Goal: Information Seeking & Learning: Learn about a topic

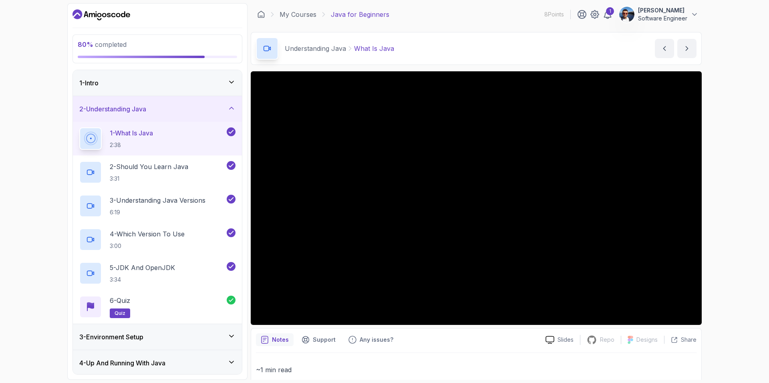
click at [179, 336] on div "3 - Environment Setup" at bounding box center [157, 337] width 156 height 10
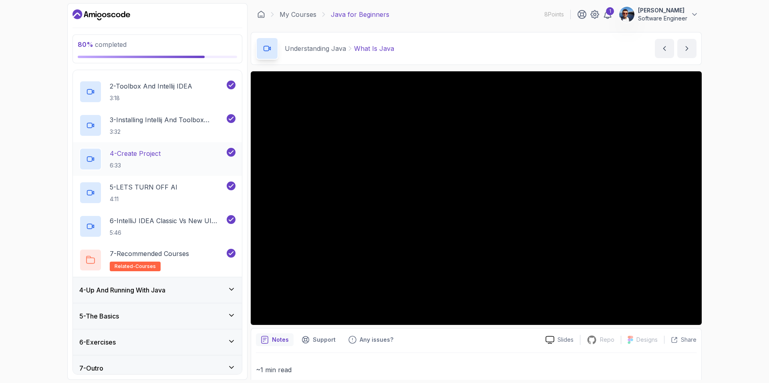
scroll to position [113, 0]
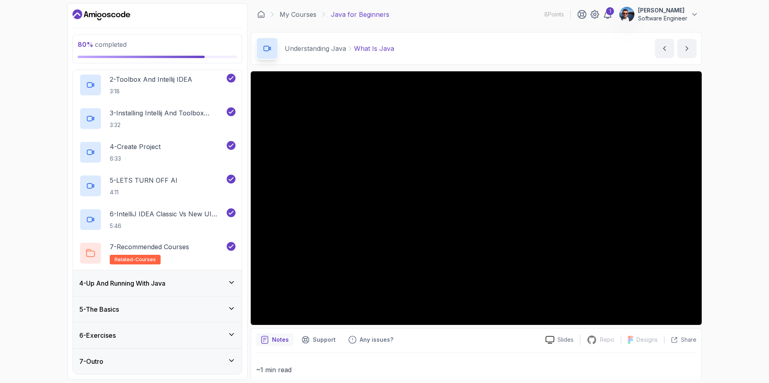
click at [177, 283] on div "4 - Up And Running With Java" at bounding box center [157, 283] width 156 height 10
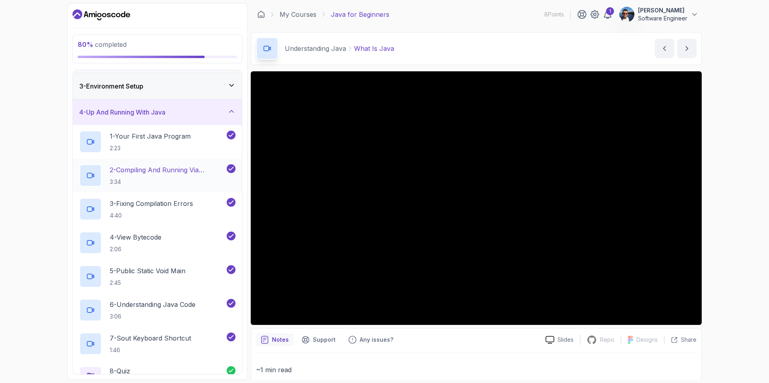
scroll to position [147, 0]
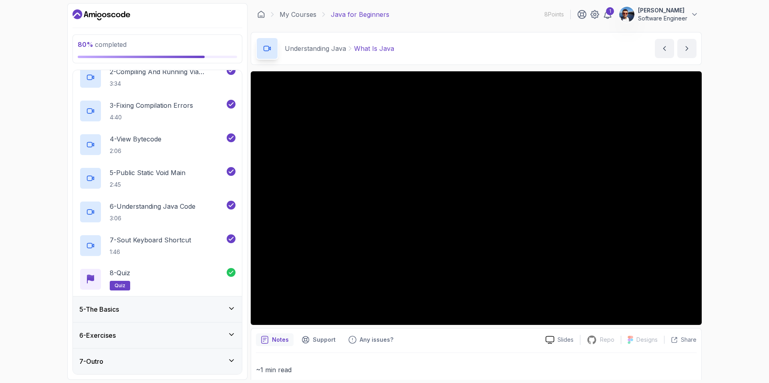
click at [168, 306] on div "5 - The Basics" at bounding box center [157, 309] width 156 height 10
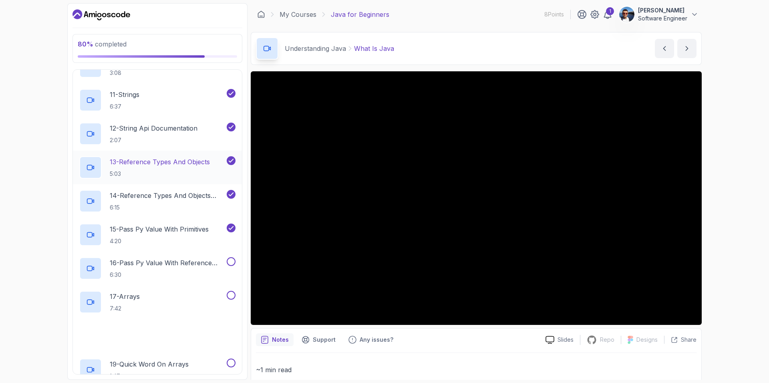
scroll to position [550, 0]
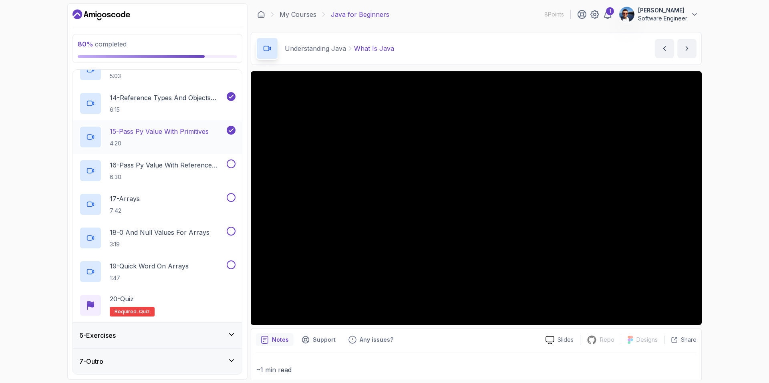
click at [179, 138] on h2 "15 - Pass Py Value With Primitives 4:20" at bounding box center [159, 136] width 99 height 21
click at [727, 199] on div "80 % completed 1 - Intro 2 - Understanding Java 3 - Environment Setup 4 - Up An…" at bounding box center [384, 191] width 769 height 383
click at [193, 161] on p "16 - Pass Py Value With Reference Types" at bounding box center [167, 165] width 115 height 10
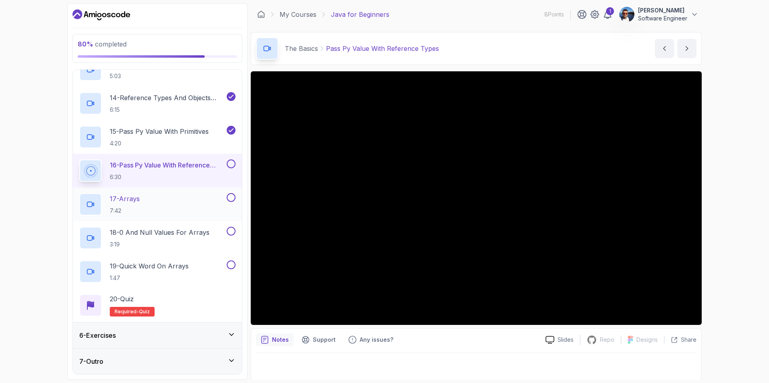
click at [233, 196] on button at bounding box center [231, 197] width 9 height 9
click at [231, 196] on icon at bounding box center [230, 197] width 7 height 8
click at [232, 165] on button at bounding box center [231, 163] width 9 height 9
click at [188, 199] on div "17 - Arrays 7:42" at bounding box center [152, 204] width 146 height 22
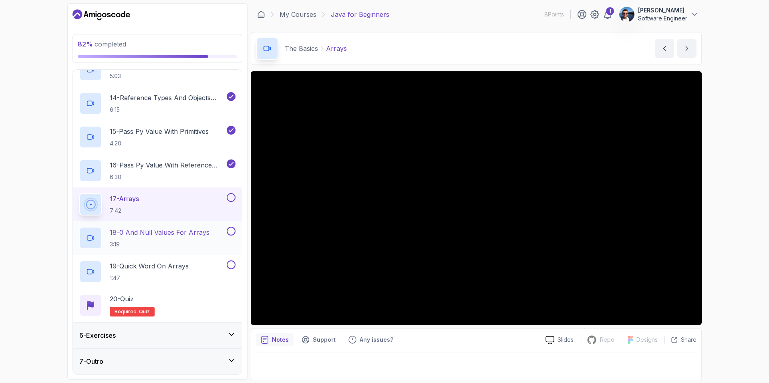
click at [173, 237] on p "18 - 0 And Null Values For Arrays" at bounding box center [160, 232] width 100 height 10
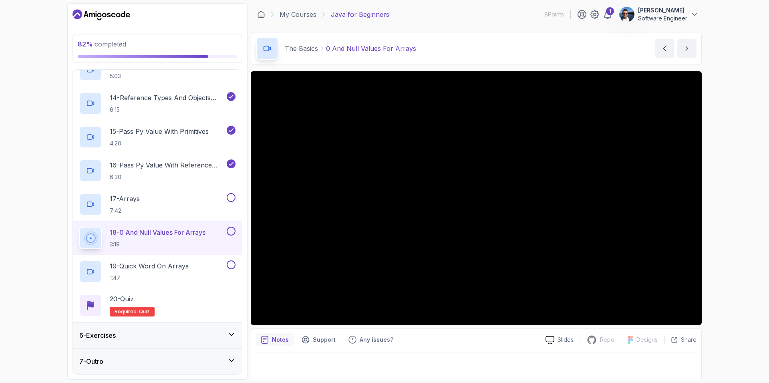
click at [232, 195] on button at bounding box center [231, 197] width 9 height 9
click at [230, 230] on button at bounding box center [231, 231] width 9 height 9
click at [208, 265] on div "19 - Quick Word On Arrays 1:47" at bounding box center [152, 271] width 146 height 22
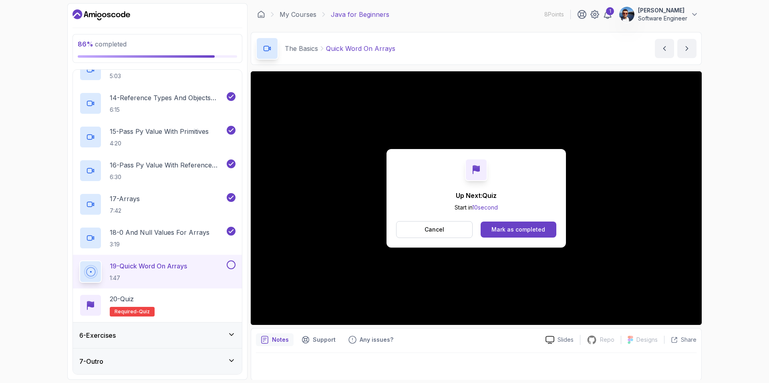
click at [232, 265] on button at bounding box center [231, 264] width 9 height 9
click at [198, 300] on div "20 - Quiz Required- quiz" at bounding box center [157, 305] width 156 height 22
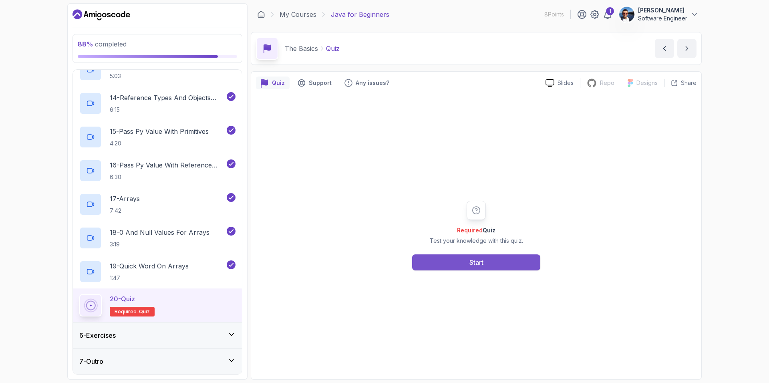
click at [482, 265] on div "Start" at bounding box center [476, 262] width 14 height 10
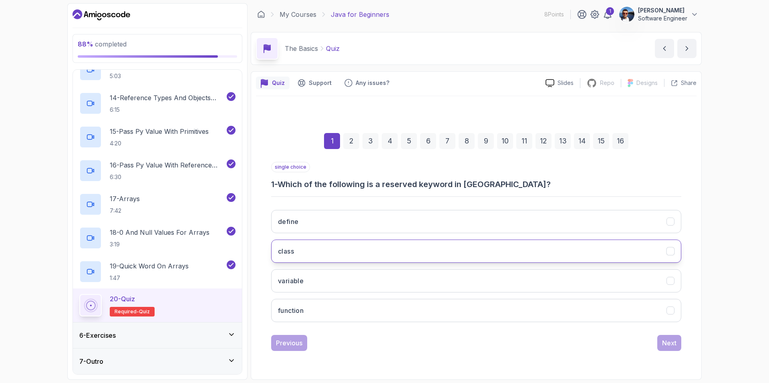
click at [340, 250] on button "class" at bounding box center [476, 250] width 410 height 23
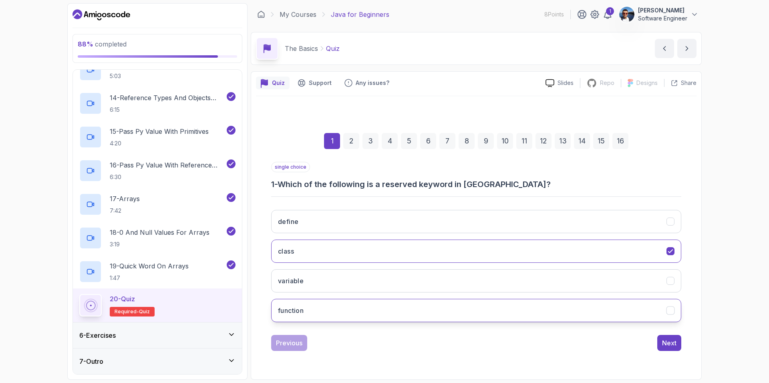
click at [378, 314] on button "function" at bounding box center [476, 310] width 410 height 23
click at [389, 250] on button "class" at bounding box center [476, 250] width 410 height 23
click at [669, 345] on div "Next" at bounding box center [669, 343] width 14 height 10
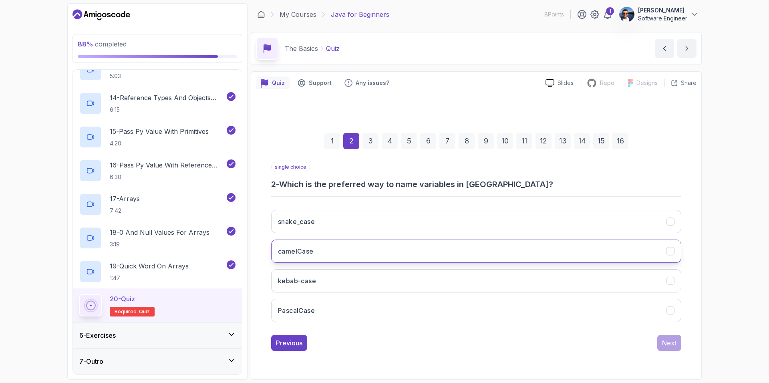
click at [476, 258] on button "camelCase" at bounding box center [476, 250] width 410 height 23
click at [672, 341] on div "Next" at bounding box center [669, 343] width 14 height 10
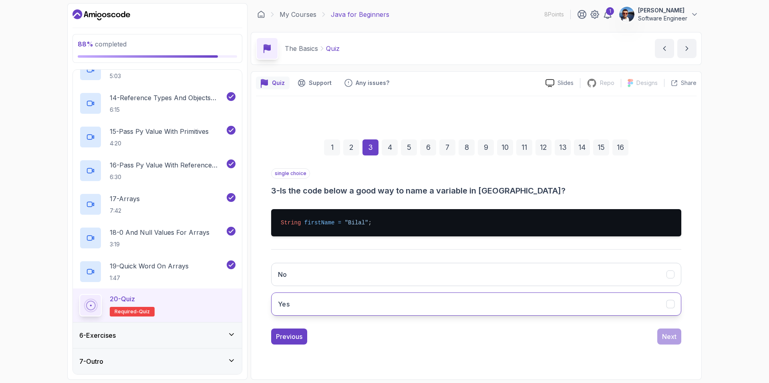
click at [668, 303] on icon "Yes" at bounding box center [670, 304] width 8 height 8
click at [672, 337] on div "Next" at bounding box center [669, 336] width 14 height 10
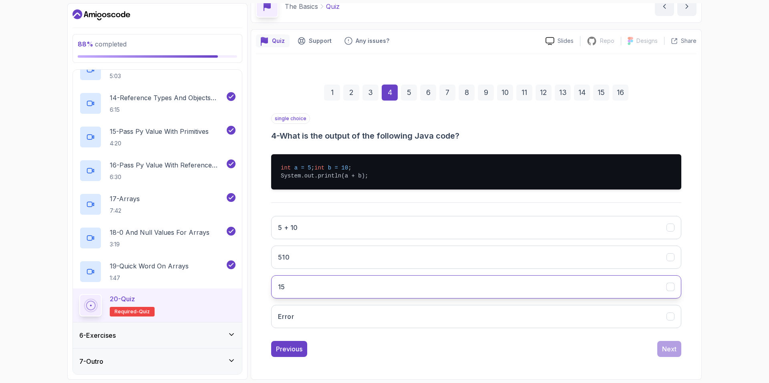
scroll to position [50, 0]
click at [492, 294] on button "15" at bounding box center [476, 286] width 410 height 23
click at [673, 347] on div "Next" at bounding box center [669, 349] width 14 height 10
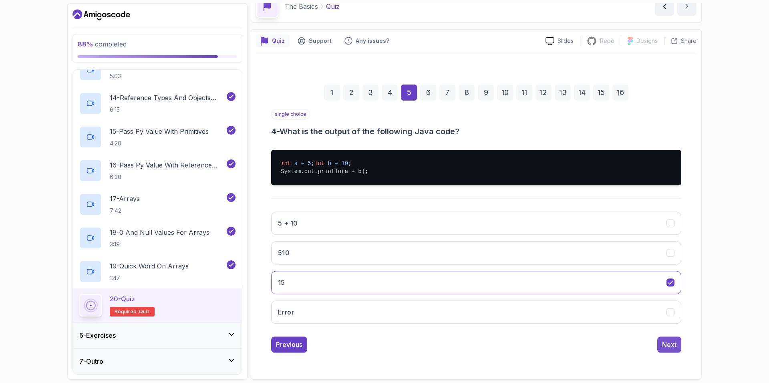
scroll to position [0, 0]
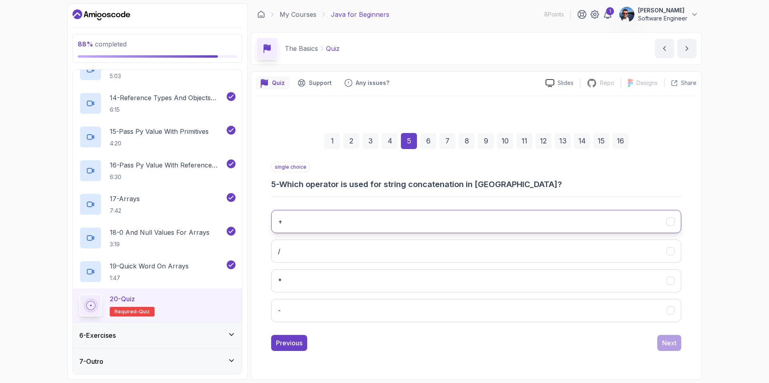
click at [525, 225] on button "+" at bounding box center [476, 221] width 410 height 23
click at [672, 342] on div "Next" at bounding box center [669, 343] width 14 height 10
click at [667, 223] on icon "length()" at bounding box center [670, 221] width 8 height 8
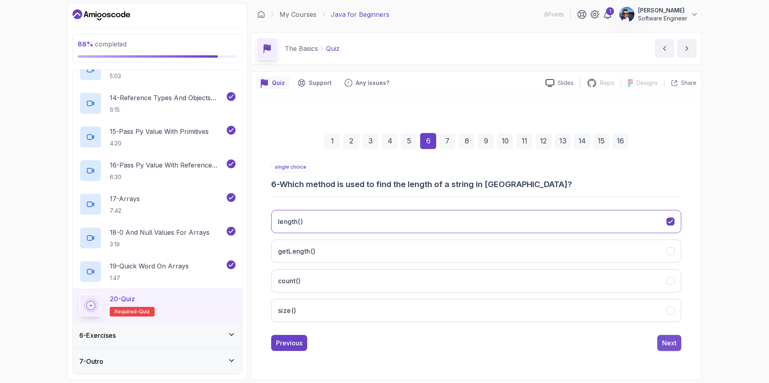
click at [669, 343] on div "Next" at bounding box center [669, 343] width 14 height 10
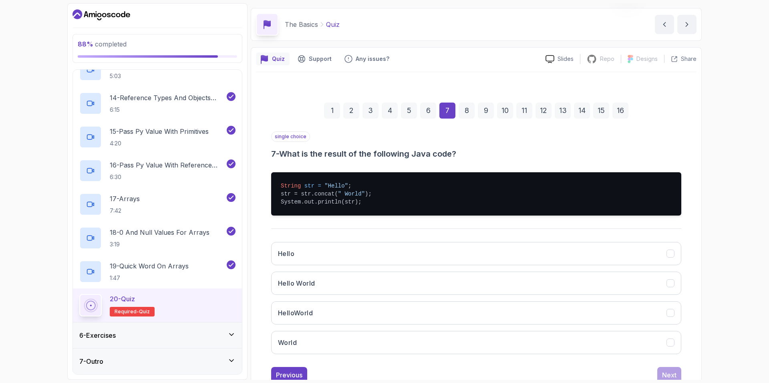
scroll to position [50, 0]
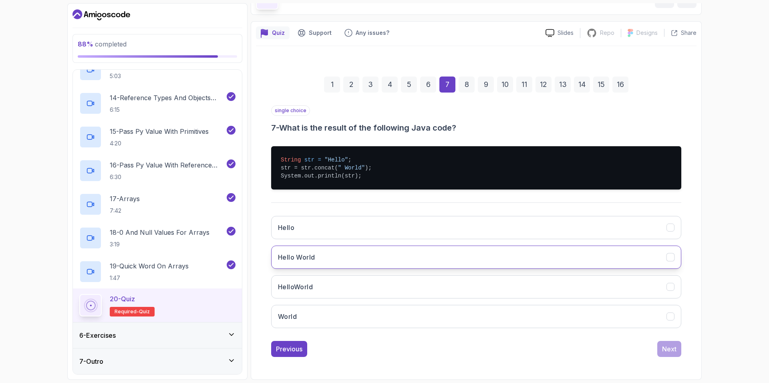
click at [403, 254] on button "Hello World" at bounding box center [476, 256] width 410 height 23
click at [669, 350] on div "Next" at bounding box center [669, 349] width 14 height 10
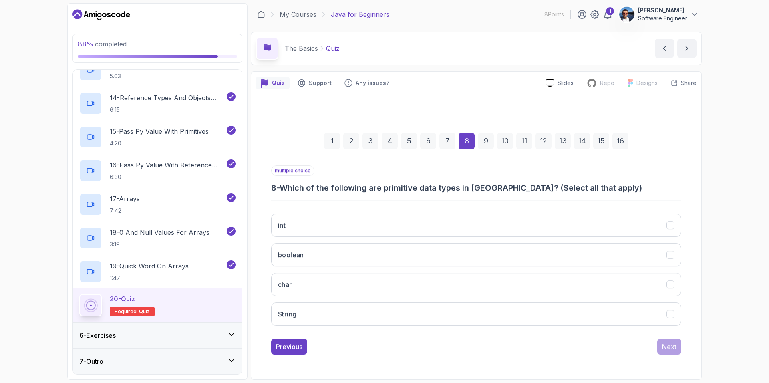
scroll to position [0, 0]
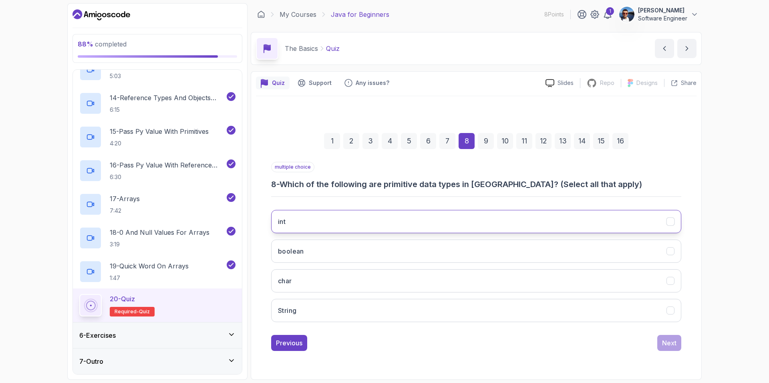
click at [671, 222] on icon "int" at bounding box center [670, 221] width 8 height 8
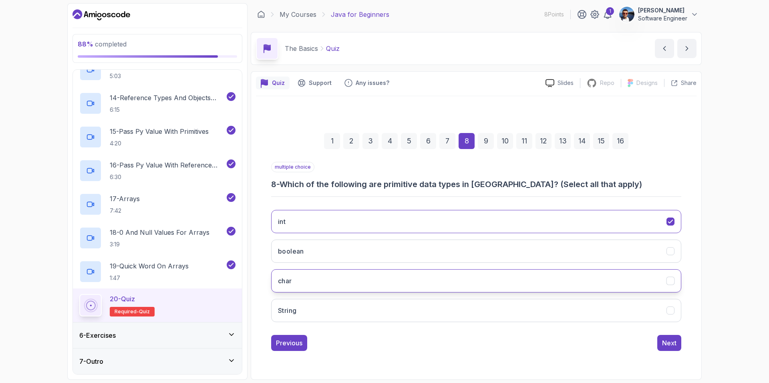
click at [673, 279] on icon "char" at bounding box center [670, 281] width 8 height 8
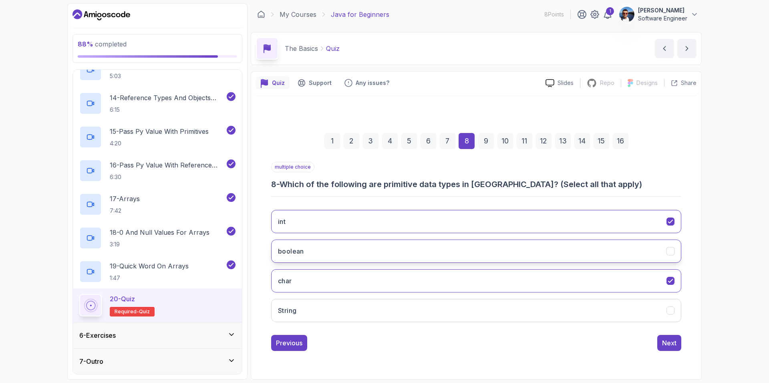
click at [672, 251] on icon "boolean" at bounding box center [670, 251] width 8 height 8
click at [670, 342] on div "Next" at bounding box center [669, 343] width 14 height 10
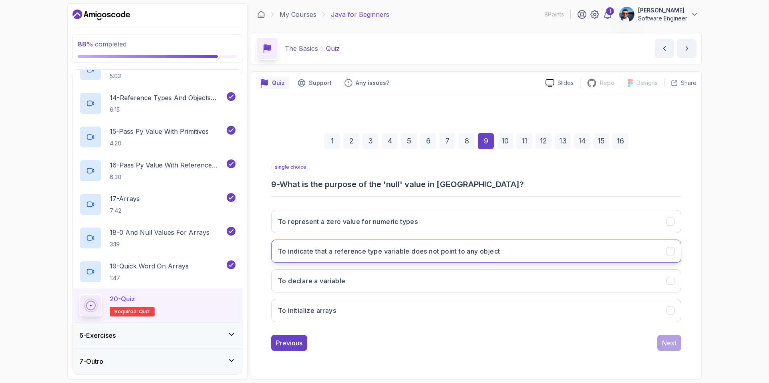
click at [518, 255] on button "To indicate that a reference type variable does not point to any object" at bounding box center [476, 250] width 410 height 23
click at [673, 339] on div "Next" at bounding box center [669, 343] width 14 height 10
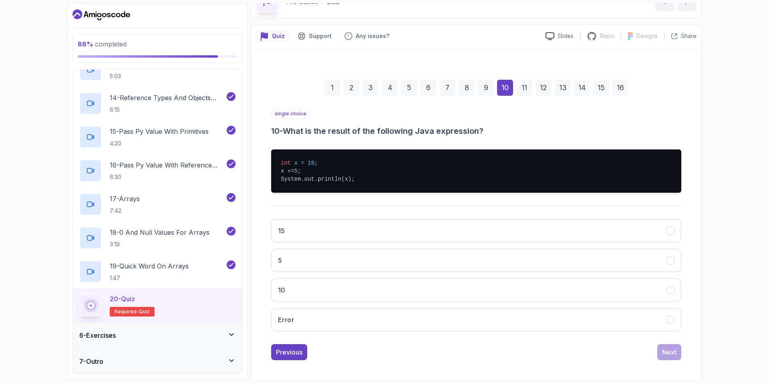
scroll to position [50, 0]
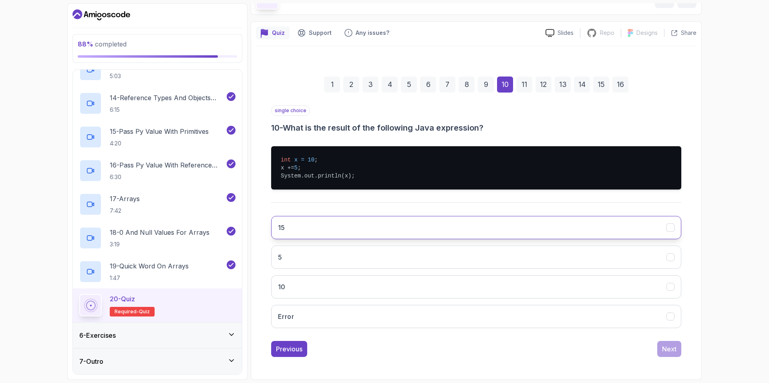
click at [369, 228] on button "15" at bounding box center [476, 227] width 410 height 23
click at [666, 350] on div "Next" at bounding box center [669, 349] width 14 height 10
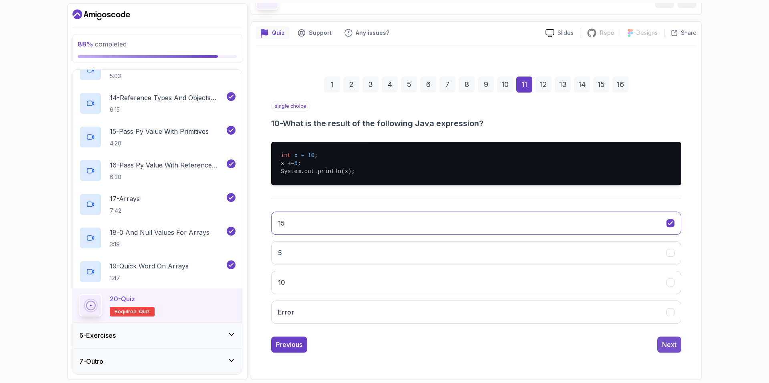
scroll to position [17, 0]
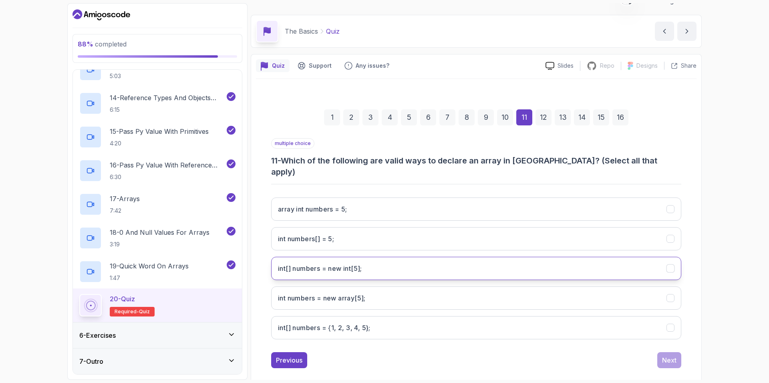
click at [669, 265] on icon "int[] numbers = new int[5];" at bounding box center [670, 269] width 8 height 8
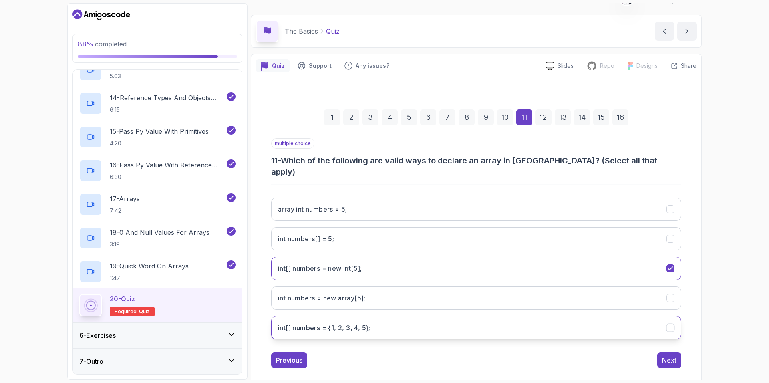
click at [668, 324] on icon "int[] numbers = {1, 2, 3, 4, 5};" at bounding box center [670, 328] width 8 height 8
click at [674, 355] on div "Next" at bounding box center [669, 360] width 14 height 10
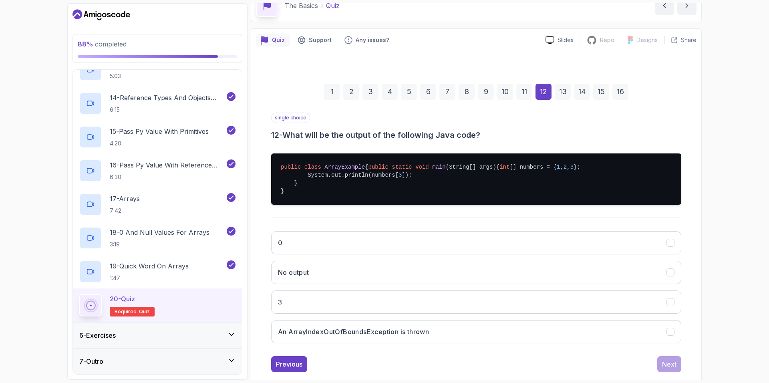
scroll to position [74, 0]
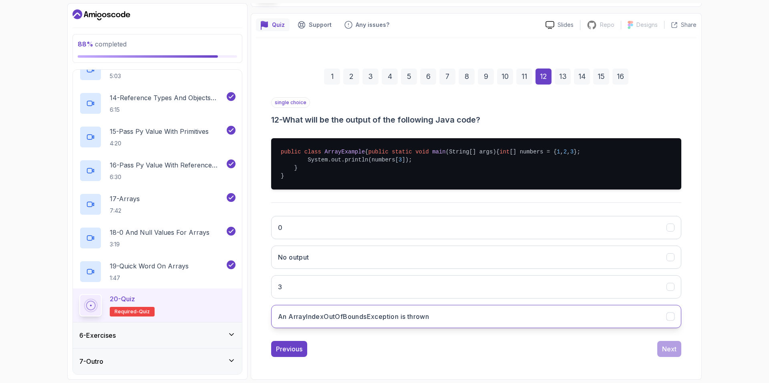
click at [497, 321] on button "An ArrayIndexOutOfBoundsException is thrown" at bounding box center [476, 316] width 410 height 23
click at [667, 345] on div "Next" at bounding box center [669, 349] width 14 height 10
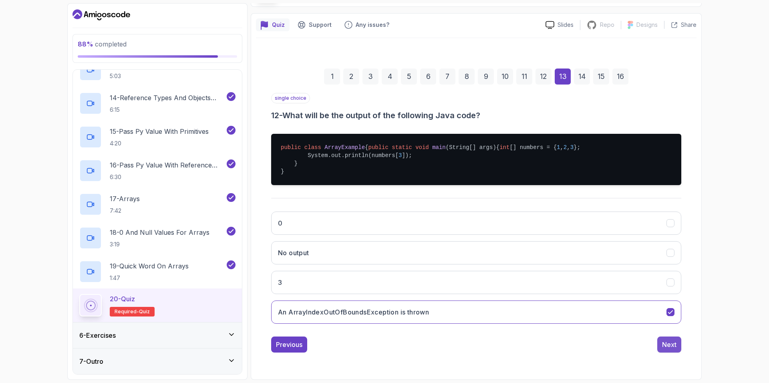
scroll to position [0, 0]
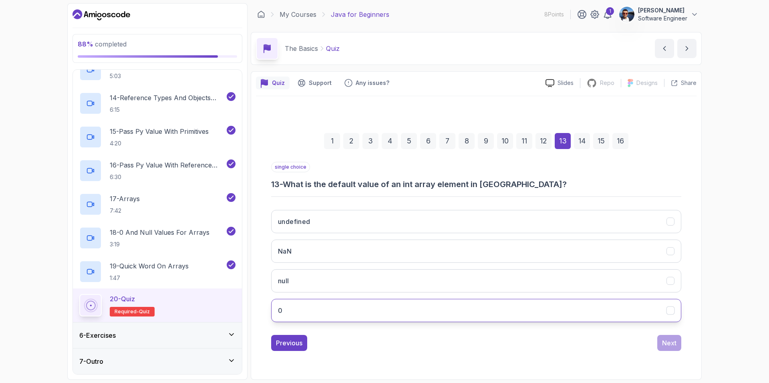
click at [594, 312] on button "0" at bounding box center [476, 310] width 410 height 23
click at [673, 339] on div "Next" at bounding box center [669, 343] width 14 height 10
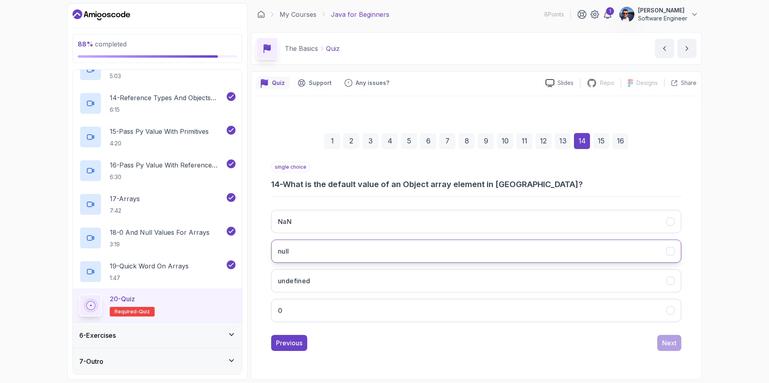
click at [575, 247] on button "null" at bounding box center [476, 250] width 410 height 23
click at [668, 344] on div "Next" at bounding box center [669, 343] width 14 height 10
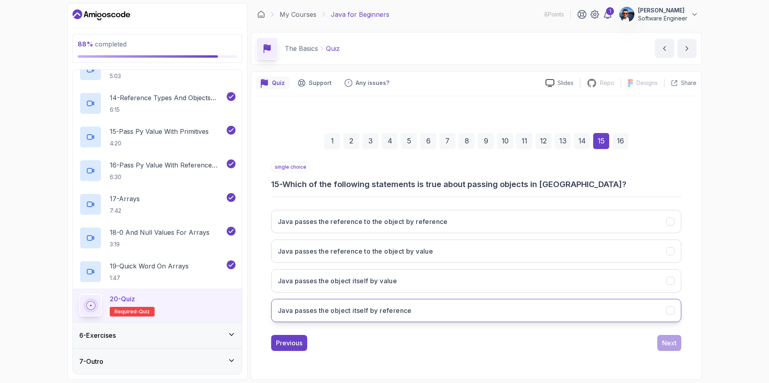
click at [504, 309] on button "Java passes the object itself by reference" at bounding box center [476, 310] width 410 height 23
click at [657, 344] on button "Next" at bounding box center [669, 343] width 24 height 16
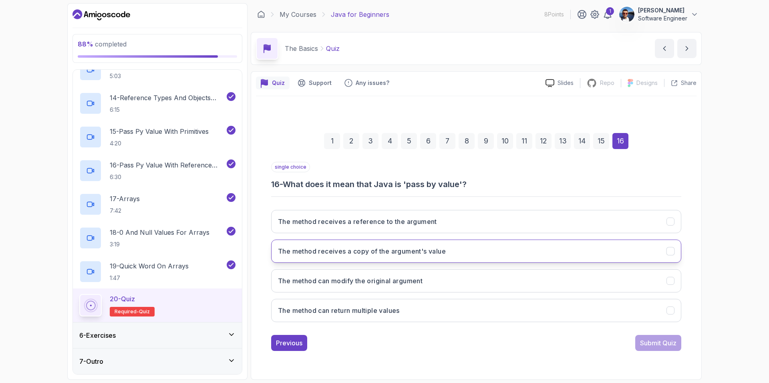
click at [453, 257] on button "The method receives a copy of the argument's value" at bounding box center [476, 250] width 410 height 23
click at [650, 343] on div "Submit Quiz" at bounding box center [658, 343] width 36 height 10
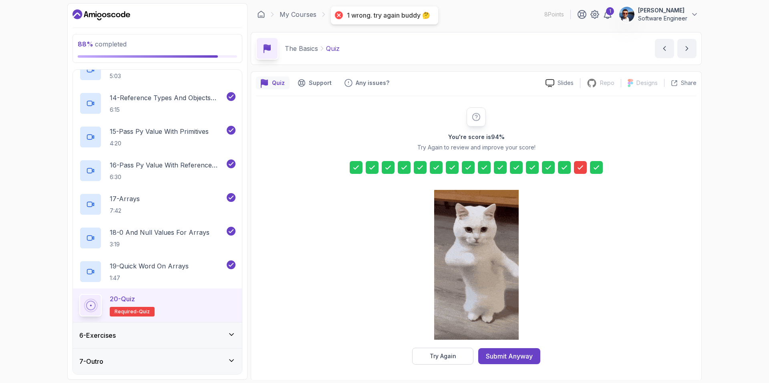
click at [579, 169] on icon at bounding box center [580, 167] width 5 height 3
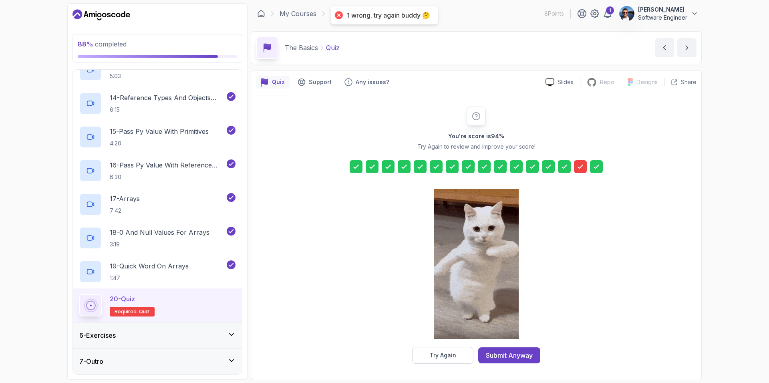
scroll to position [1, 0]
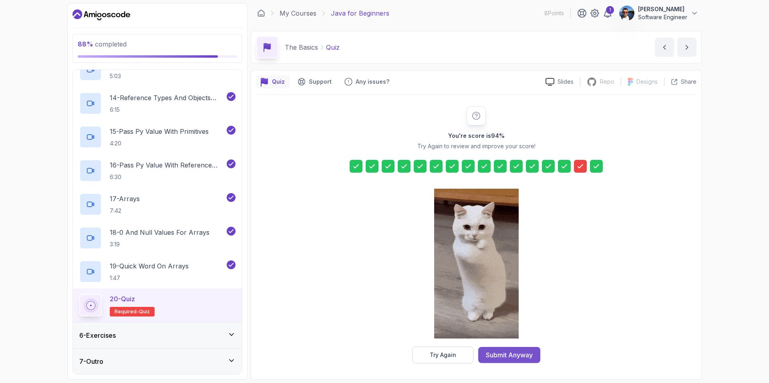
click at [508, 355] on div "Submit Anyway" at bounding box center [509, 355] width 47 height 10
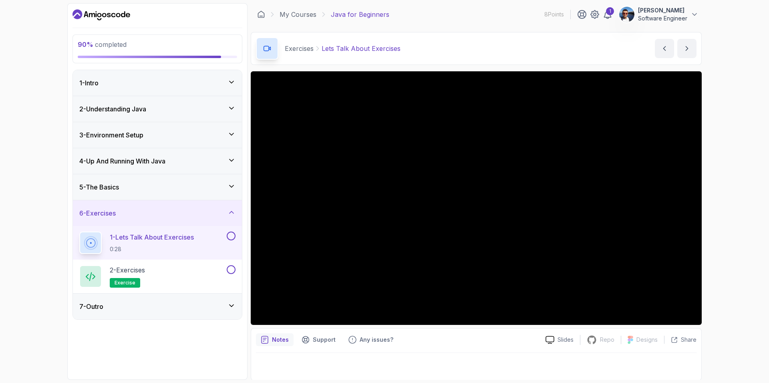
scroll to position [1, 0]
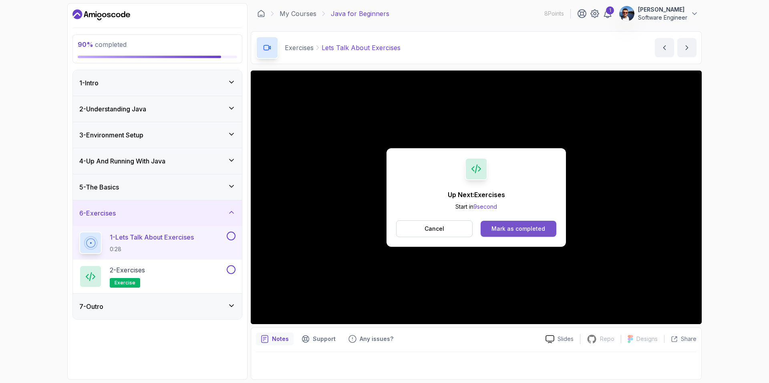
click at [516, 230] on div "Mark as completed" at bounding box center [518, 229] width 54 height 8
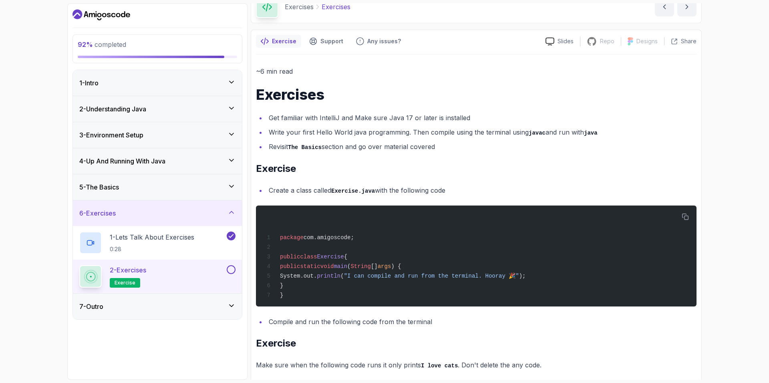
scroll to position [133, 0]
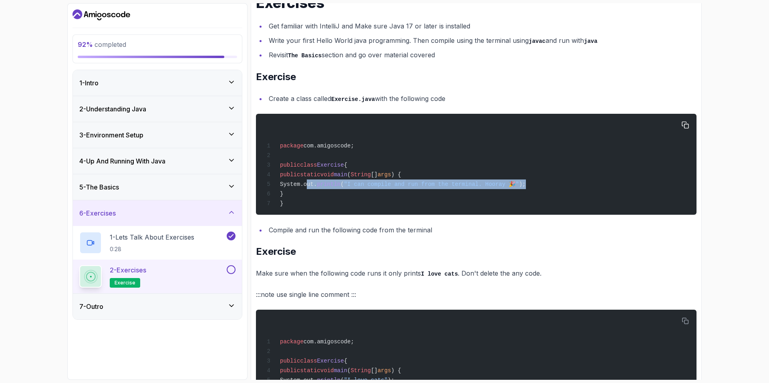
drag, startPoint x: 533, startPoint y: 183, endPoint x: 303, endPoint y: 186, distance: 229.4
click at [303, 186] on div "package com.amigoscode; public class Exercise { public static void main ( Strin…" at bounding box center [476, 163] width 428 height 91
copy span "System.out. println ( "I can compile and run from the terminal. Hooray 🎉" );"
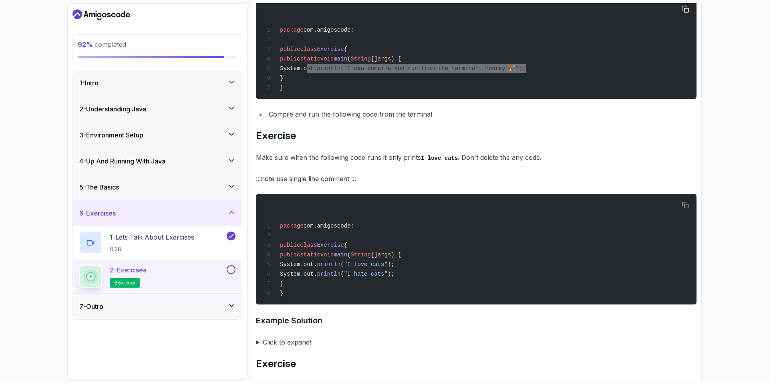
scroll to position [267, 0]
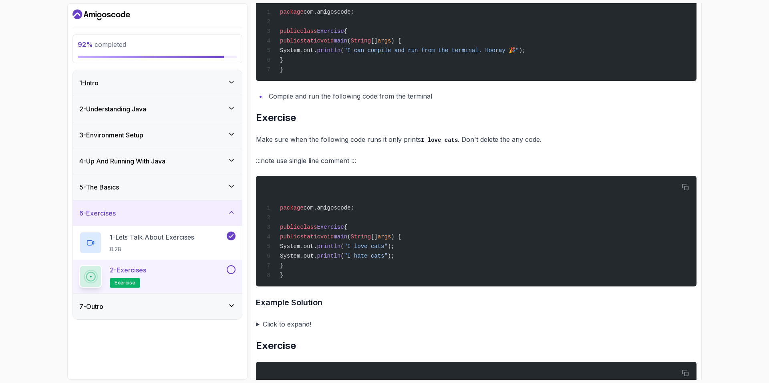
click at [299, 325] on summary "Click to expand!" at bounding box center [476, 323] width 440 height 11
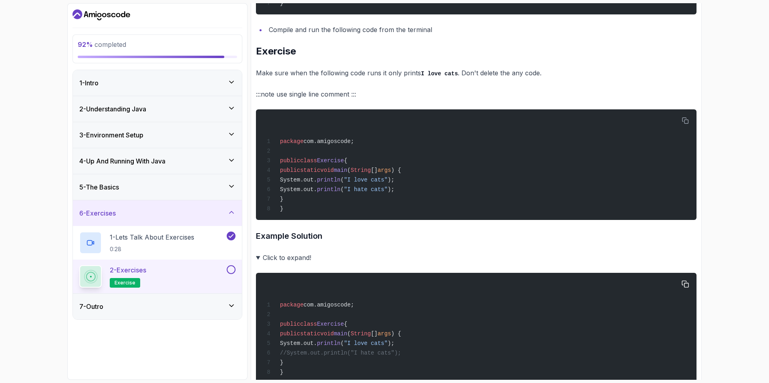
scroll to position [400, 0]
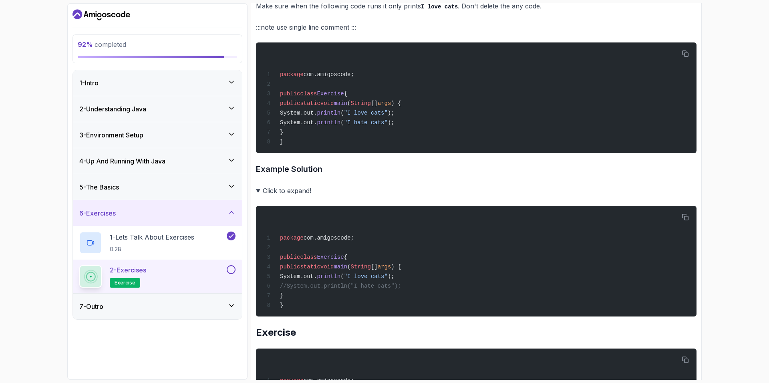
click at [304, 196] on summary "Click to expand!" at bounding box center [476, 190] width 440 height 11
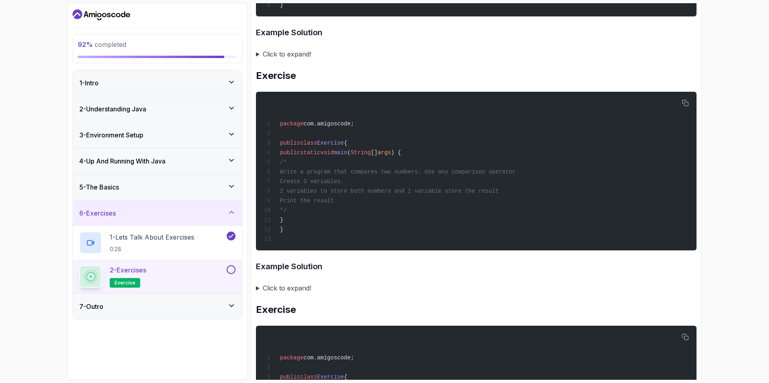
scroll to position [534, 0]
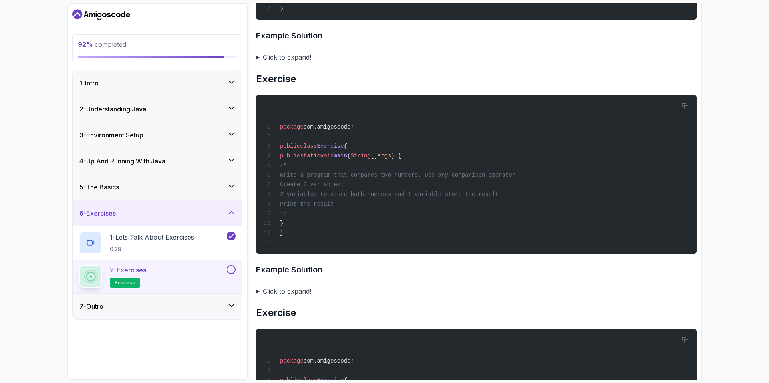
click at [292, 297] on summary "Click to expand!" at bounding box center [476, 290] width 440 height 11
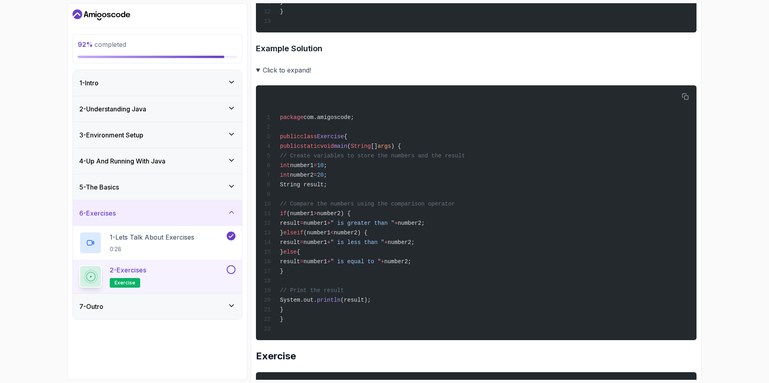
scroll to position [801, 0]
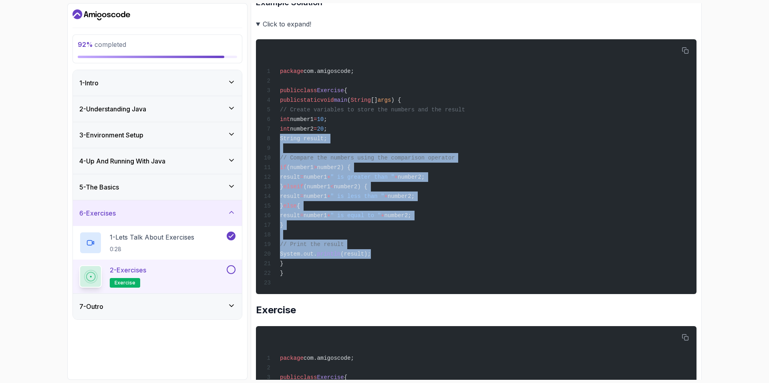
drag, startPoint x: 395, startPoint y: 268, endPoint x: 253, endPoint y: 157, distance: 180.7
click at [253, 157] on div "Exercise Support Any issues? Slides Repo Repository not available Designs Desig…" at bounding box center [476, 341] width 451 height 2140
copy code "String result; // Compare the numbers using the comparison operator if (number1…"
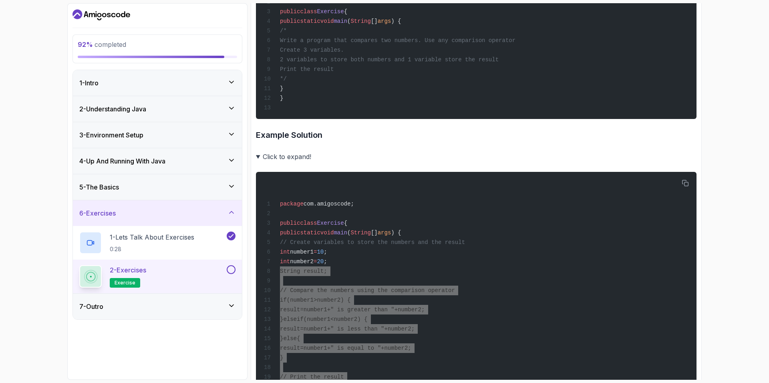
scroll to position [667, 0]
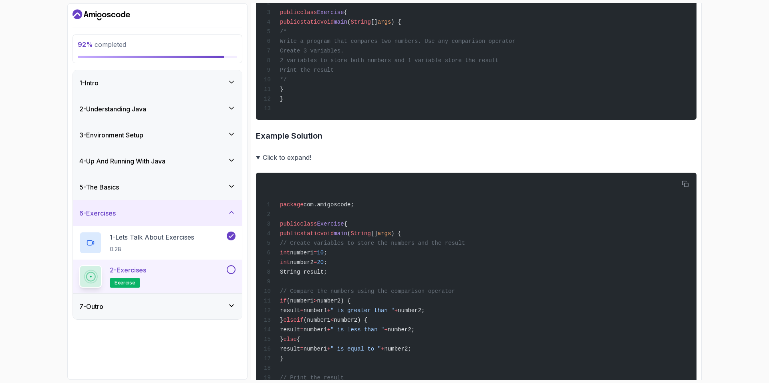
click at [301, 163] on summary "Click to expand!" at bounding box center [476, 157] width 440 height 11
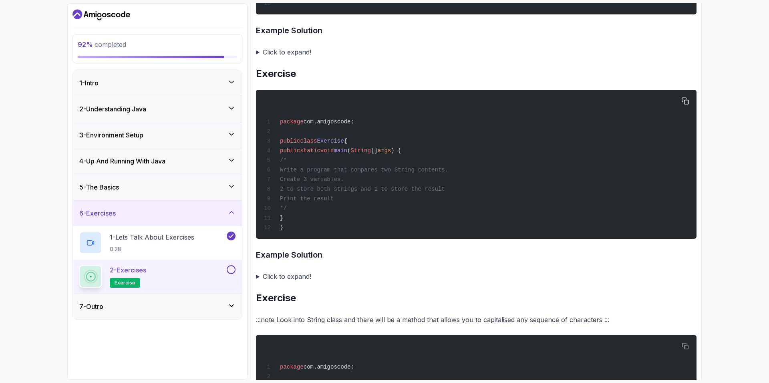
scroll to position [801, 0]
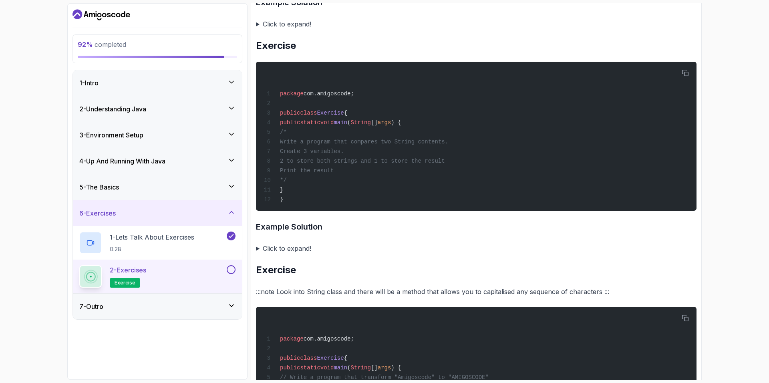
click at [291, 254] on summary "Click to expand!" at bounding box center [476, 248] width 440 height 11
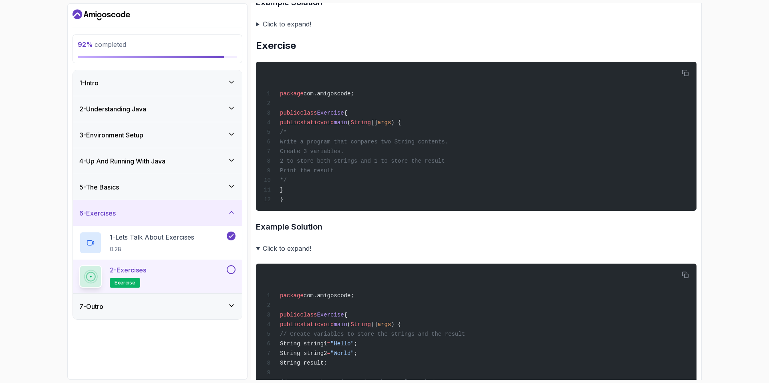
click at [291, 254] on summary "Click to expand!" at bounding box center [476, 248] width 440 height 11
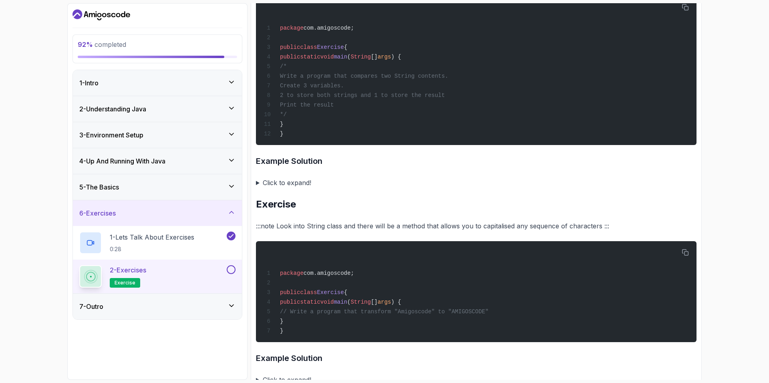
scroll to position [867, 0]
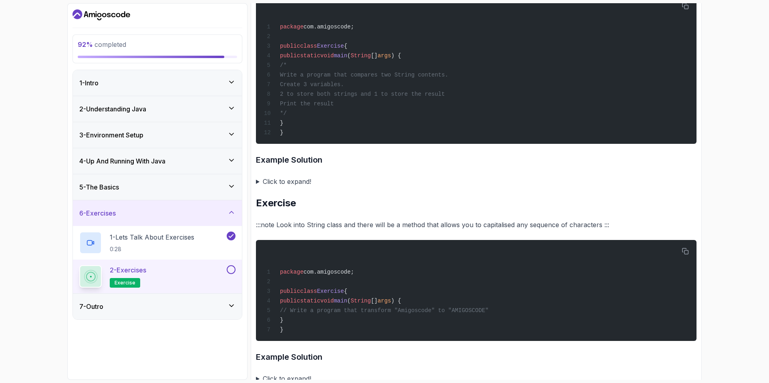
click at [295, 187] on summary "Click to expand!" at bounding box center [476, 181] width 440 height 11
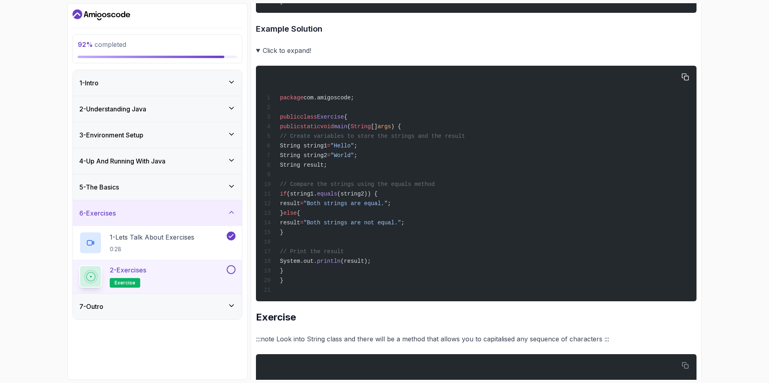
scroll to position [1001, 0]
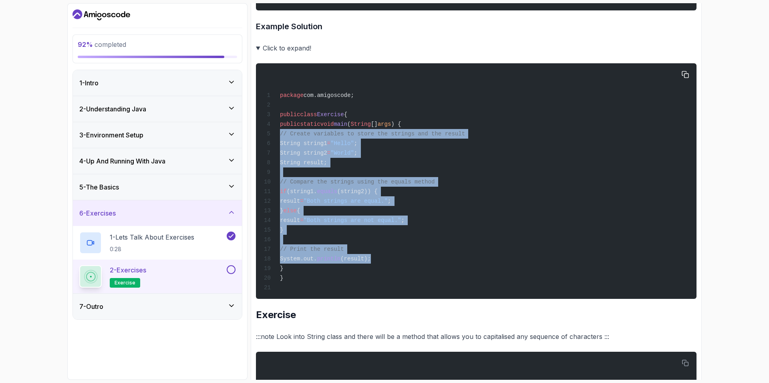
drag, startPoint x: 396, startPoint y: 280, endPoint x: 258, endPoint y: 154, distance: 187.6
click at [258, 154] on pre "package com.amigoscode; public class Exercise { public static void main ( Strin…" at bounding box center [476, 180] width 440 height 235
copy code "// Create variables to store the strings and the result String string1 = "Hello…"
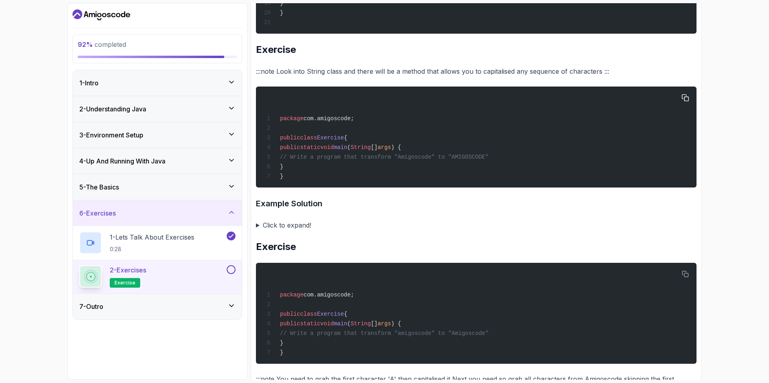
scroll to position [1268, 0]
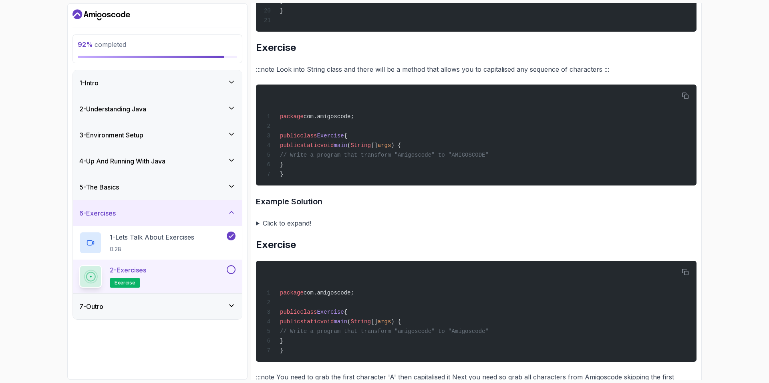
click at [289, 229] on summary "Click to expand!" at bounding box center [476, 222] width 440 height 11
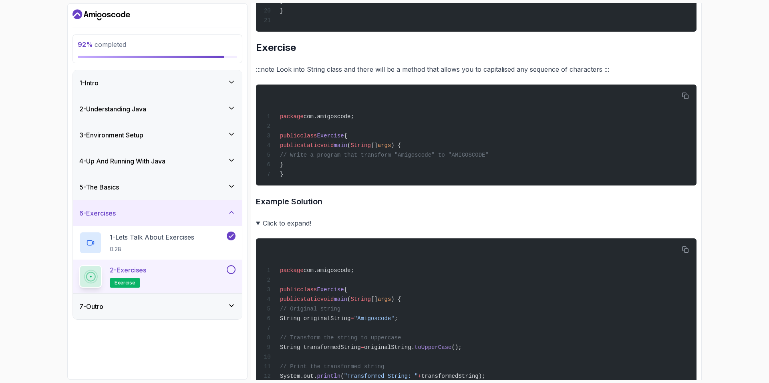
scroll to position [1401, 0]
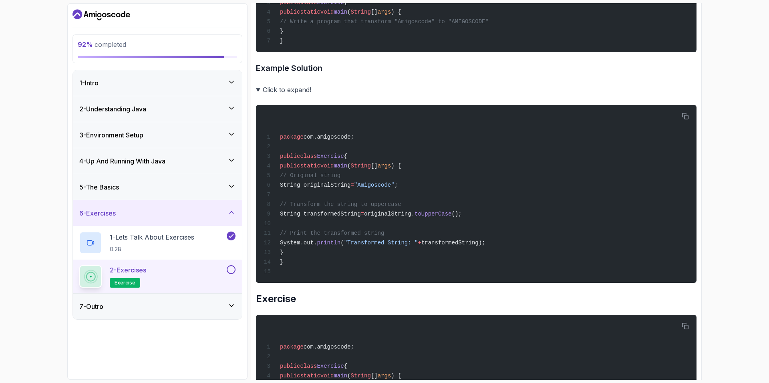
click at [289, 95] on summary "Click to expand!" at bounding box center [476, 89] width 440 height 11
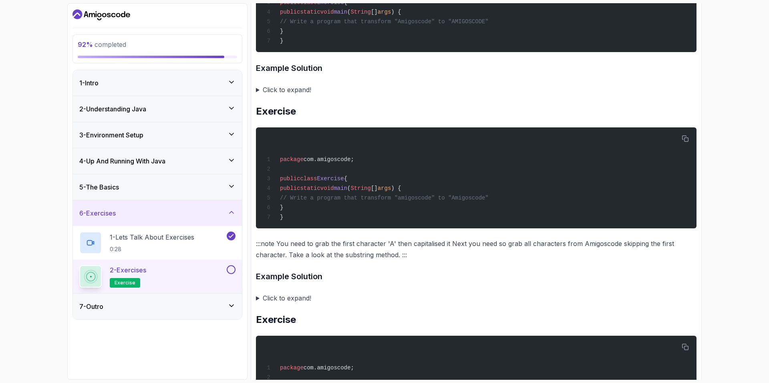
click at [285, 303] on summary "Click to expand!" at bounding box center [476, 297] width 440 height 11
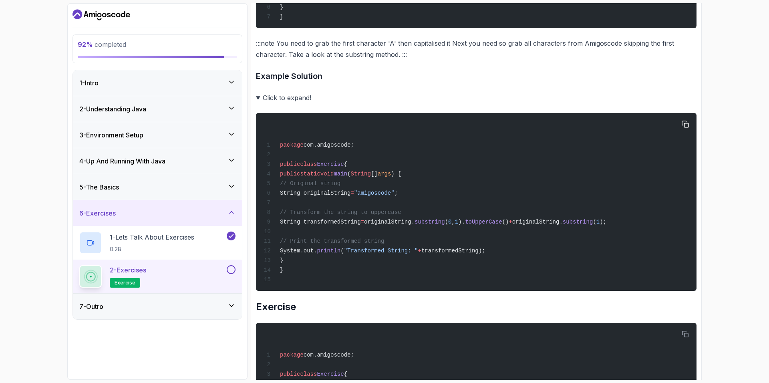
scroll to position [1534, 0]
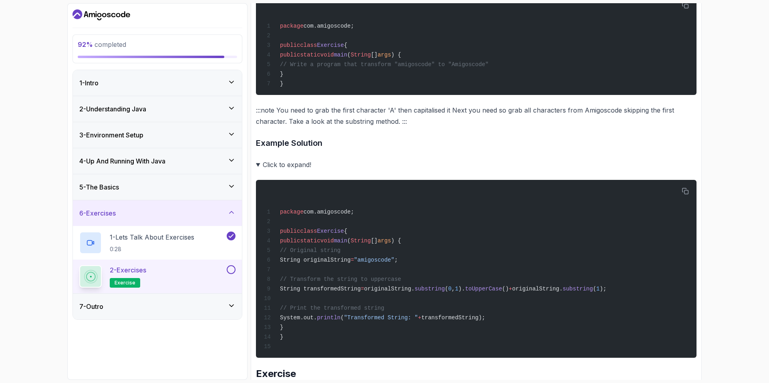
click at [301, 170] on summary "Click to expand!" at bounding box center [476, 164] width 440 height 11
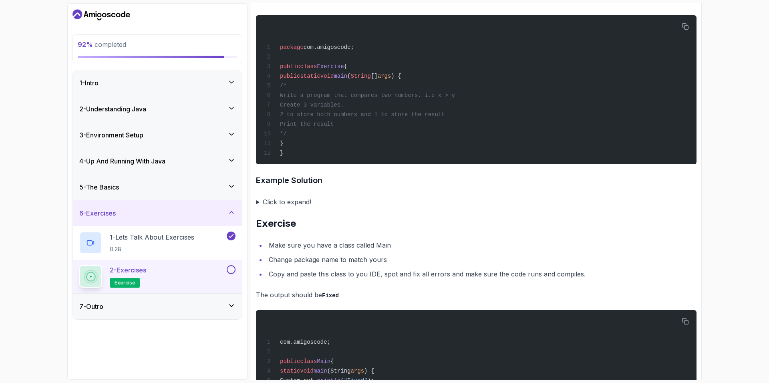
scroll to position [1650, 0]
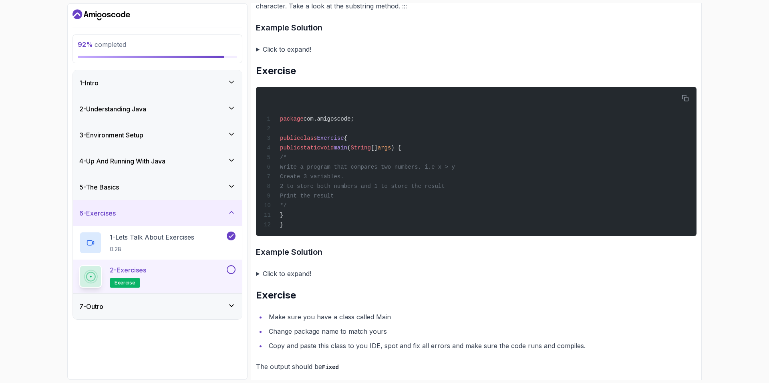
click at [292, 279] on summary "Click to expand!" at bounding box center [476, 273] width 440 height 11
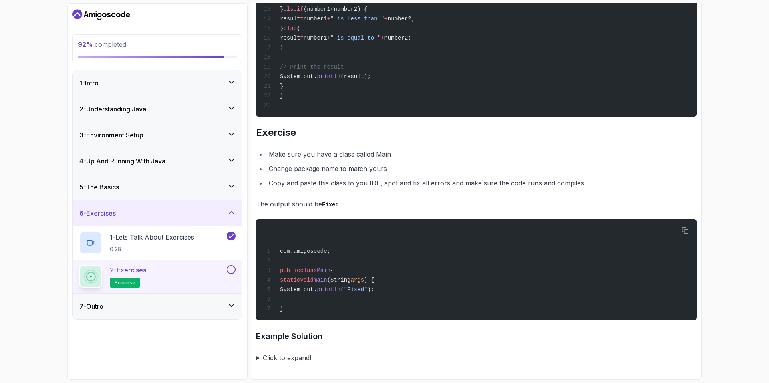
scroll to position [2123, 0]
click at [298, 358] on summary "Click to expand!" at bounding box center [476, 357] width 440 height 11
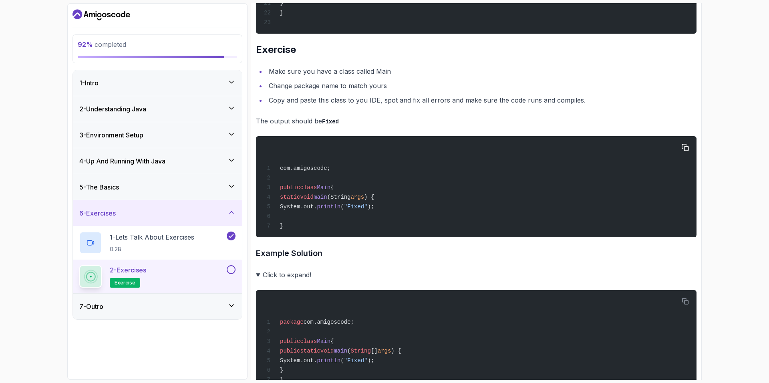
scroll to position [2256, 0]
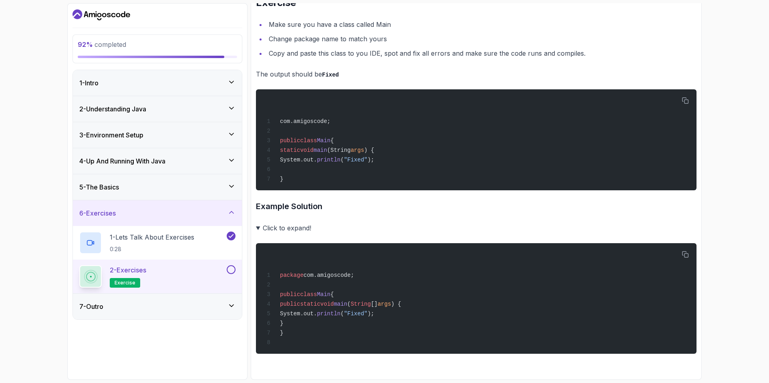
click at [233, 270] on button at bounding box center [231, 269] width 9 height 9
click at [215, 308] on div "7 - Outro" at bounding box center [157, 306] width 156 height 10
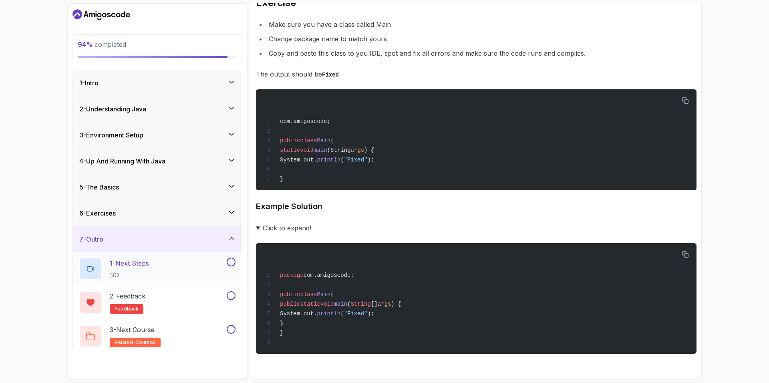
click at [204, 274] on div "1 - Next Steps 1:02" at bounding box center [152, 268] width 146 height 22
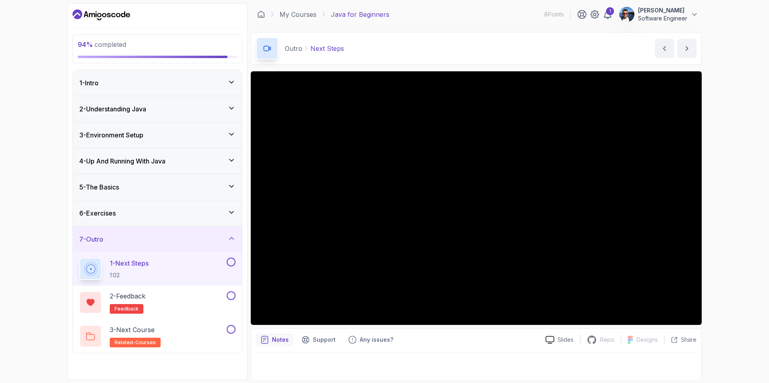
click at [231, 263] on button at bounding box center [231, 261] width 9 height 9
click at [197, 295] on div "2 - Feedback feedback" at bounding box center [152, 302] width 146 height 22
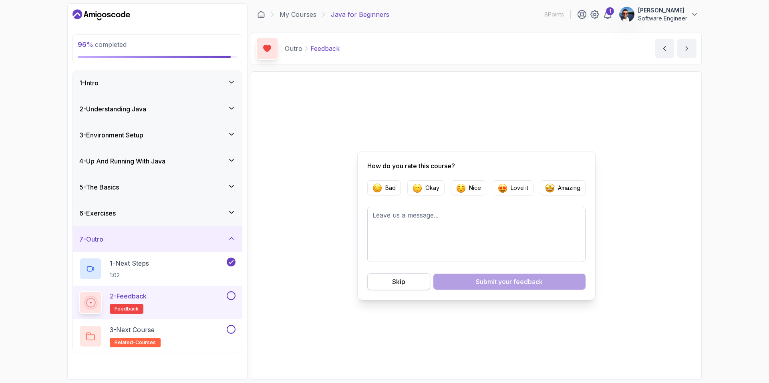
click at [398, 287] on button "Skip" at bounding box center [398, 281] width 63 height 17
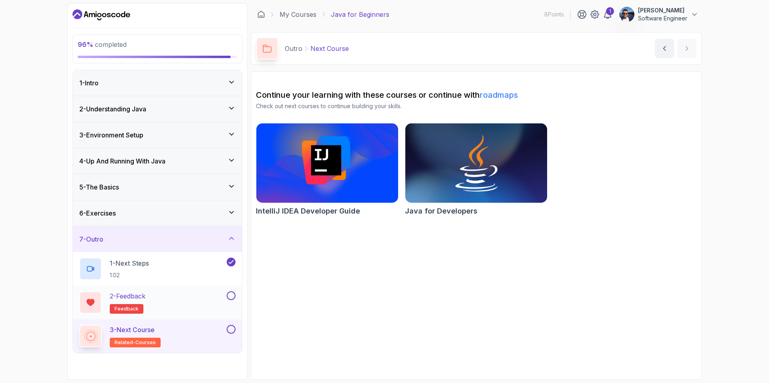
click at [234, 297] on button at bounding box center [231, 295] width 9 height 9
click at [227, 329] on button at bounding box center [231, 329] width 9 height 9
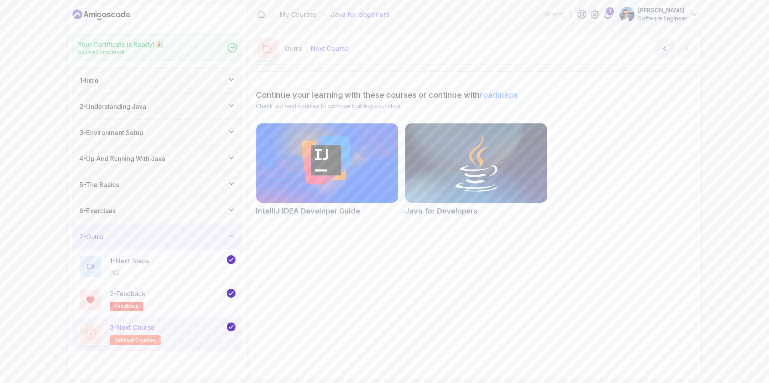
click at [437, 190] on icon at bounding box center [384, 151] width 268 height 98
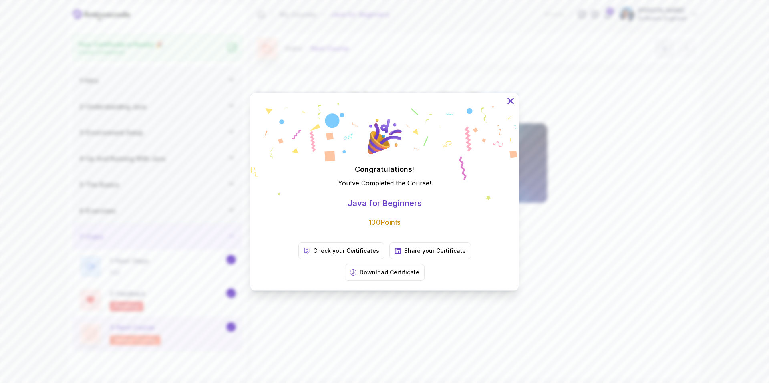
click at [507, 106] on icon at bounding box center [510, 100] width 10 height 10
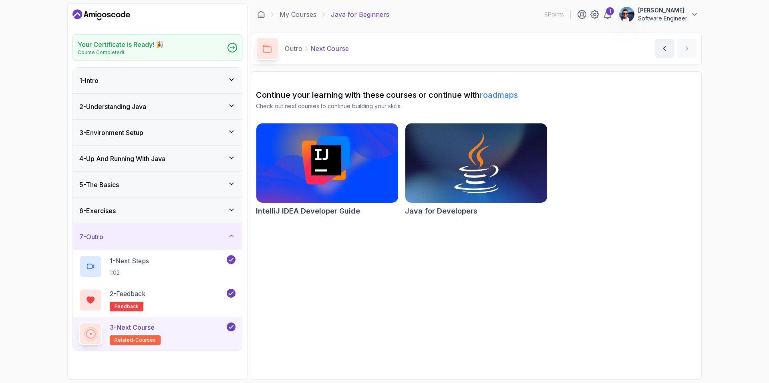
click at [475, 163] on img at bounding box center [475, 162] width 149 height 83
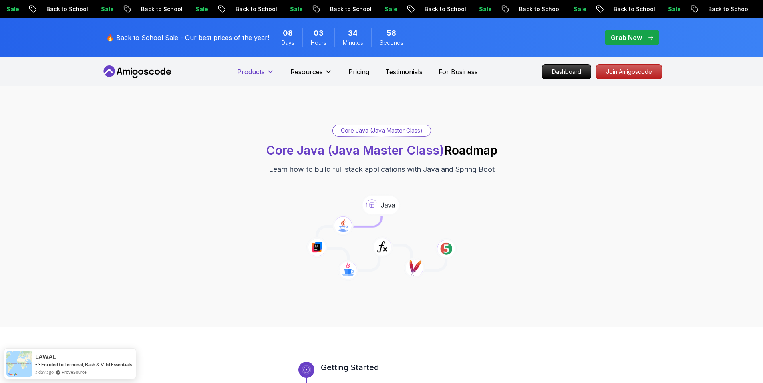
click at [258, 69] on p "Products" at bounding box center [251, 72] width 28 height 10
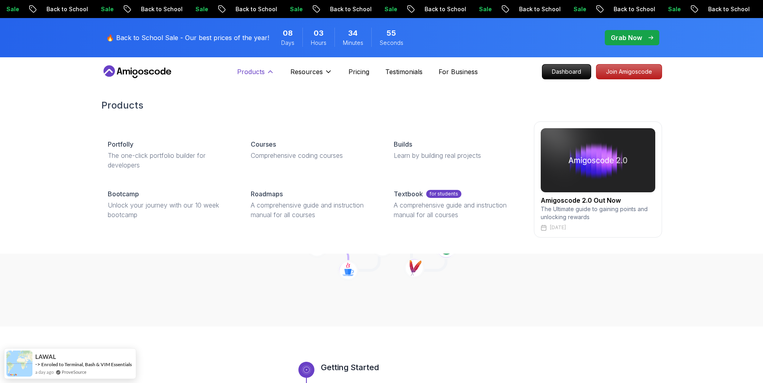
click at [261, 72] on p "Products" at bounding box center [251, 72] width 28 height 10
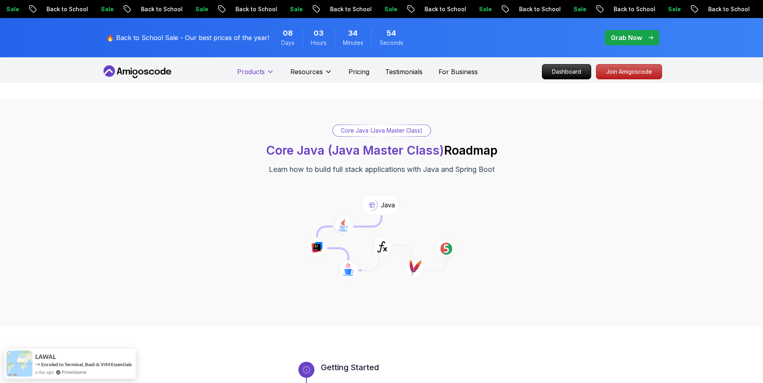
click at [261, 72] on p "Products" at bounding box center [251, 72] width 28 height 10
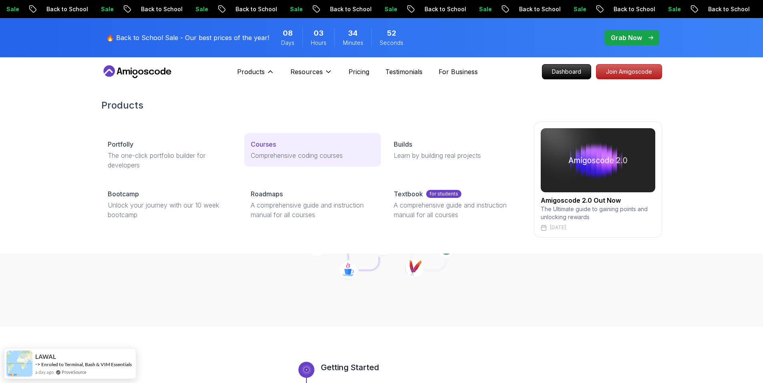
click at [258, 142] on p "Courses" at bounding box center [263, 144] width 25 height 10
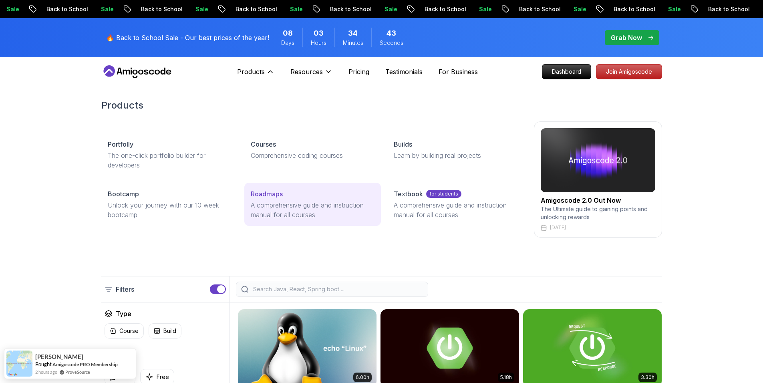
click at [267, 193] on p "Roadmaps" at bounding box center [267, 194] width 32 height 10
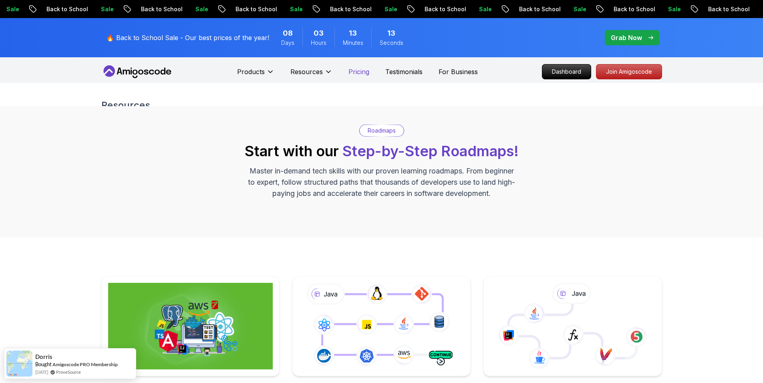
click at [351, 70] on p "Pricing" at bounding box center [358, 72] width 21 height 10
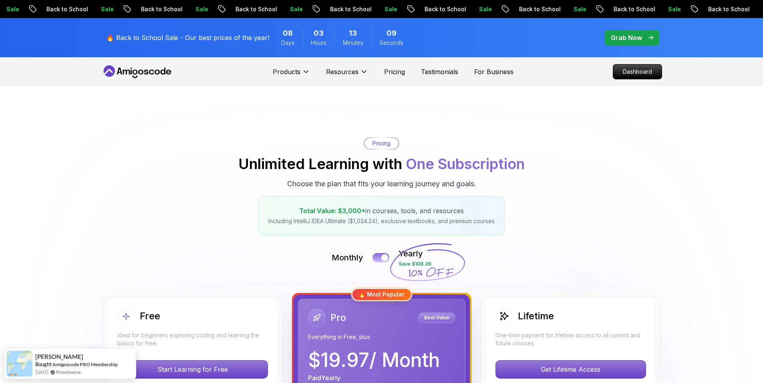
click at [381, 256] on button at bounding box center [380, 257] width 17 height 9
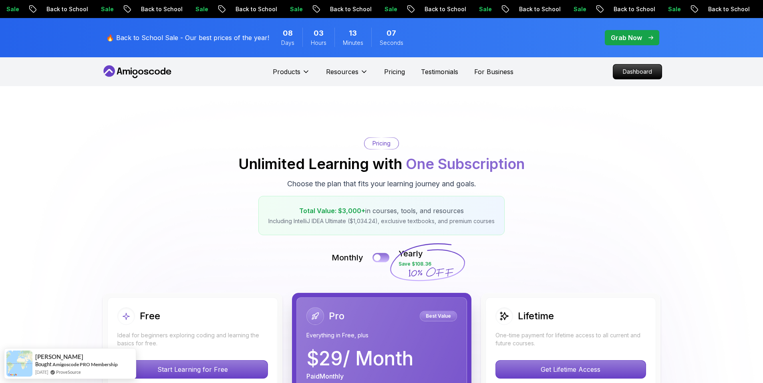
click at [381, 256] on button at bounding box center [380, 257] width 17 height 9
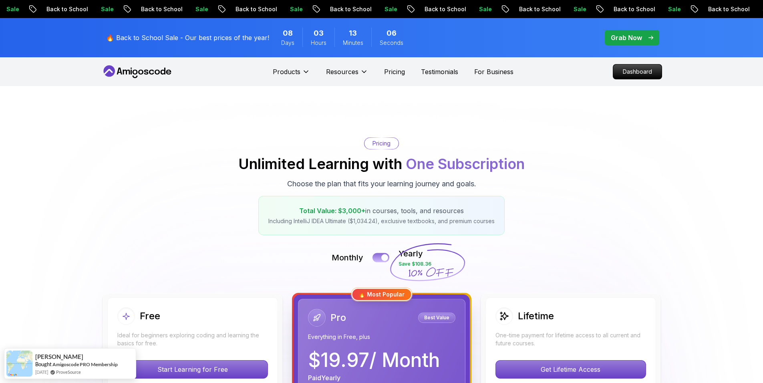
click at [381, 256] on button at bounding box center [380, 257] width 17 height 9
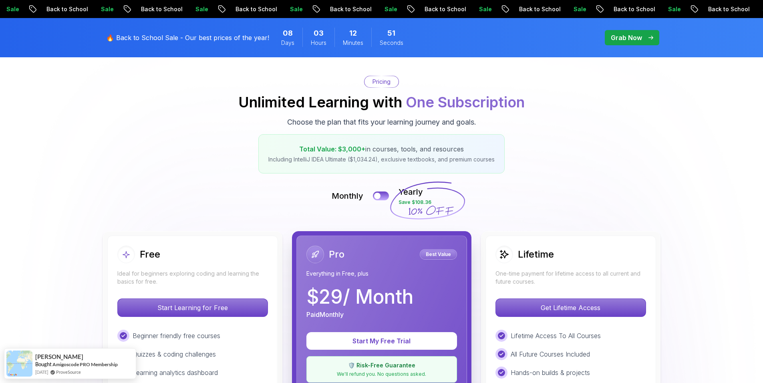
scroll to position [200, 0]
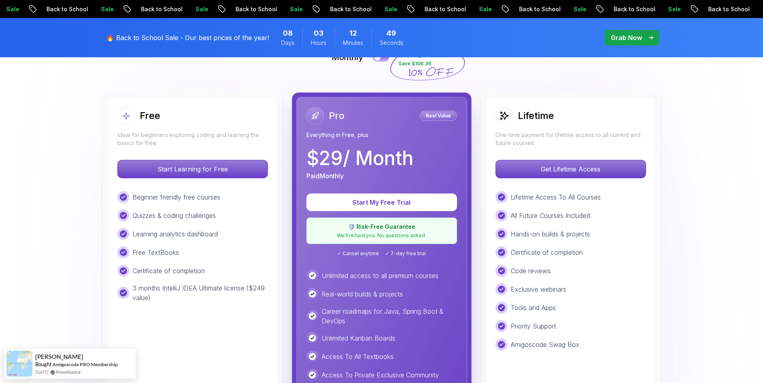
click at [375, 138] on p "Everything in Free, plus" at bounding box center [381, 135] width 151 height 8
click at [378, 233] on p "We'll refund you. No questions asked." at bounding box center [381, 235] width 140 height 6
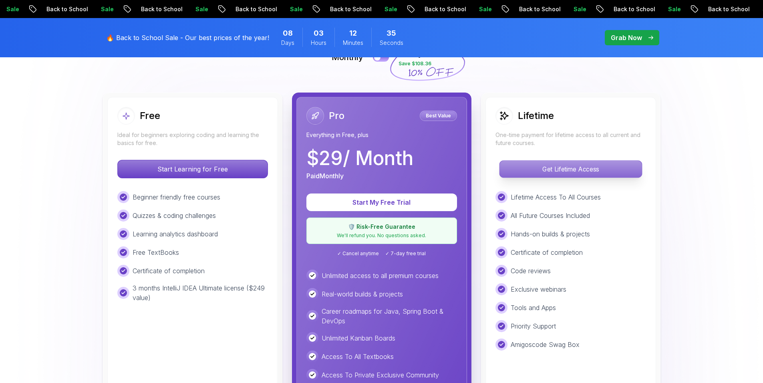
click at [528, 169] on p "Get Lifetime Access" at bounding box center [570, 169] width 142 height 17
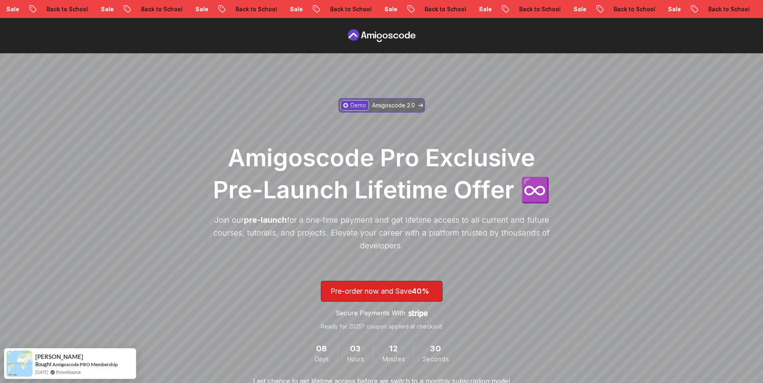
click at [361, 105] on p "Demo" at bounding box center [358, 105] width 16 height 8
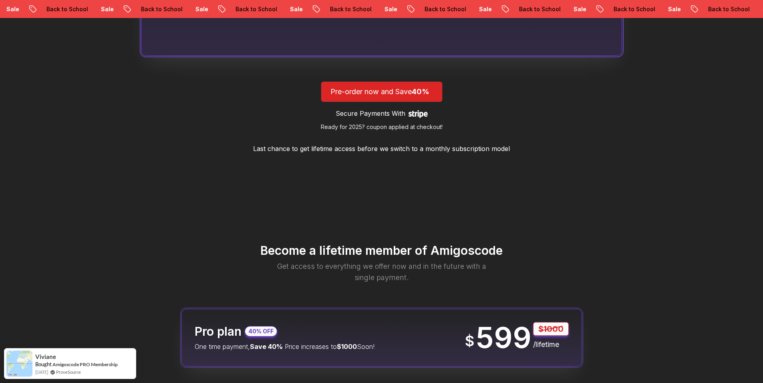
scroll to position [764, 0]
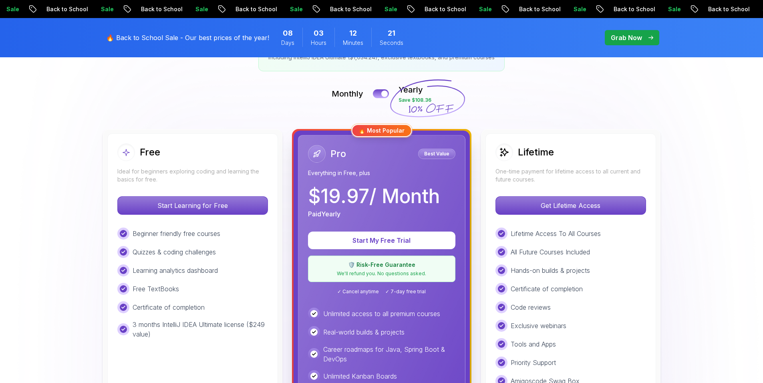
scroll to position [133, 0]
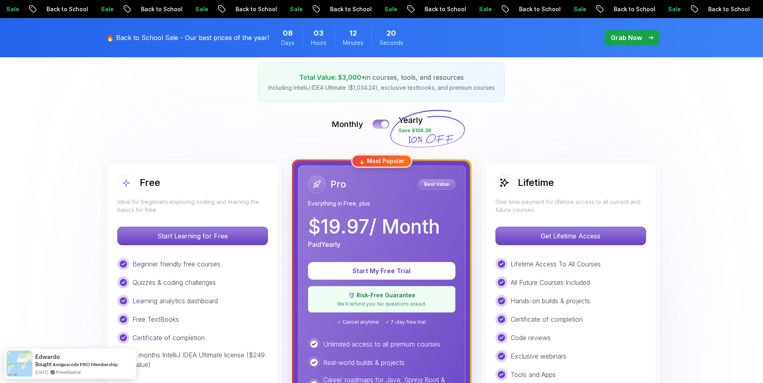
click at [374, 122] on button at bounding box center [380, 123] width 17 height 9
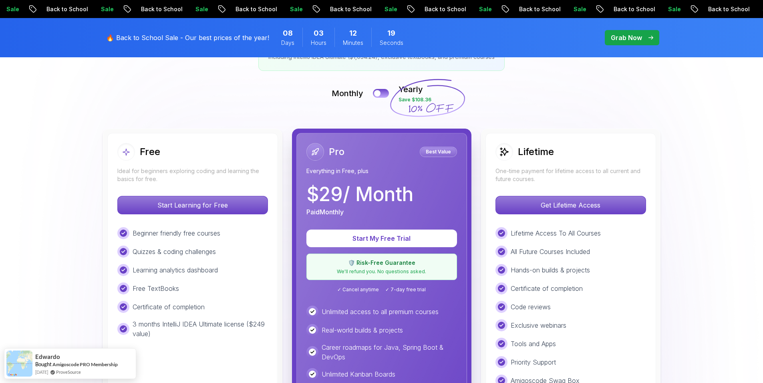
scroll to position [267, 0]
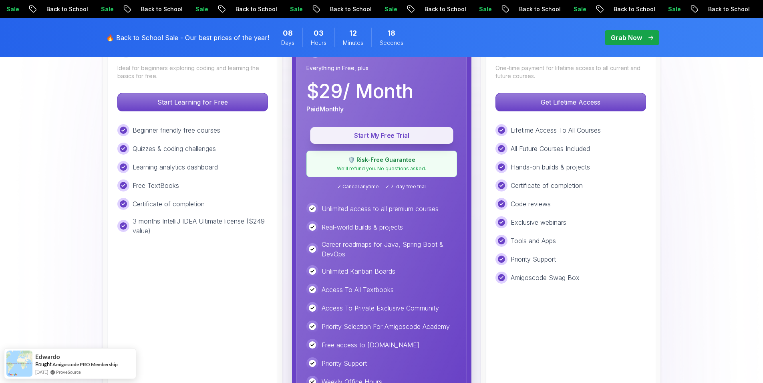
click at [378, 134] on p "Start My Free Trial" at bounding box center [381, 135] width 125 height 9
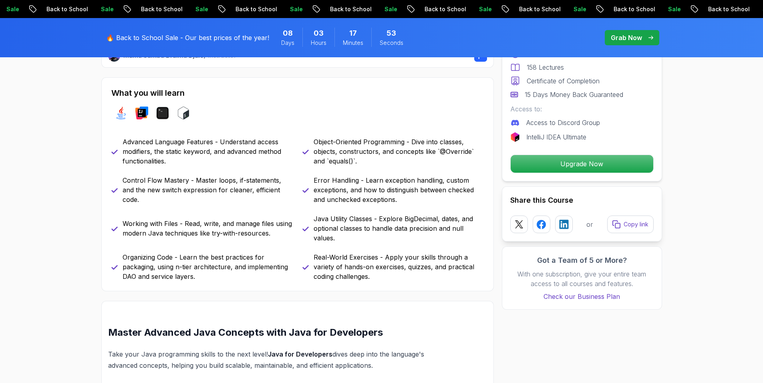
scroll to position [267, 0]
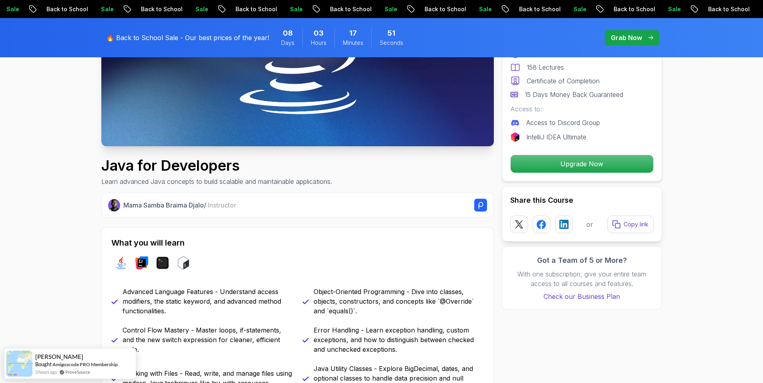
scroll to position [0, 0]
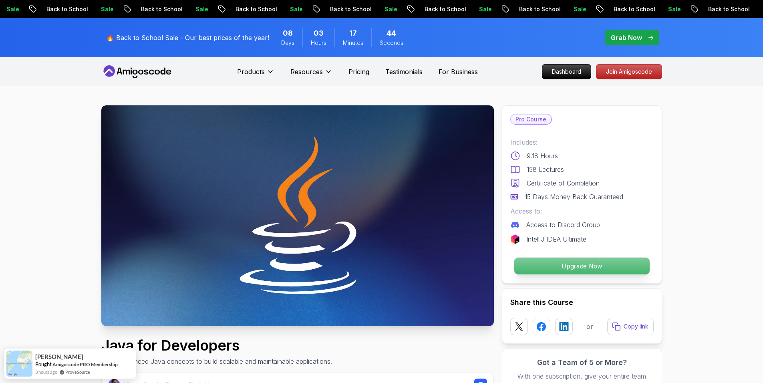
click at [568, 269] on p "Upgrade Now" at bounding box center [581, 265] width 135 height 17
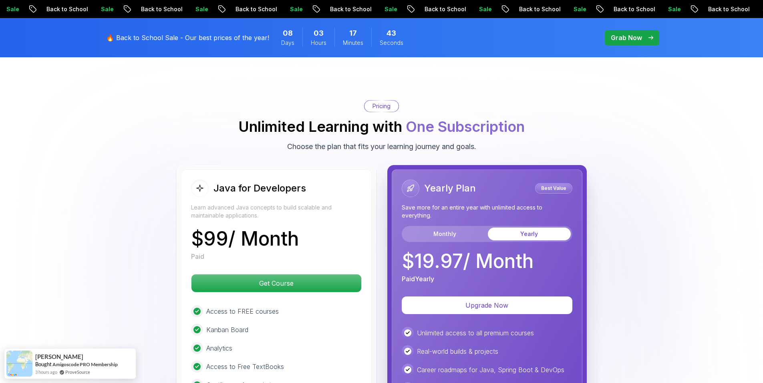
scroll to position [1920, 0]
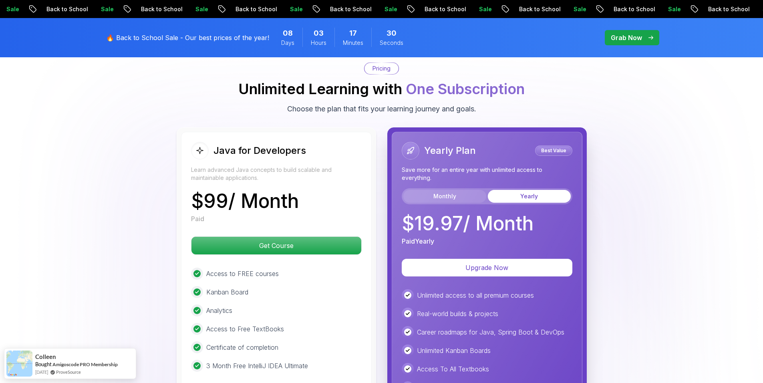
click at [446, 190] on button "Monthly" at bounding box center [444, 196] width 83 height 13
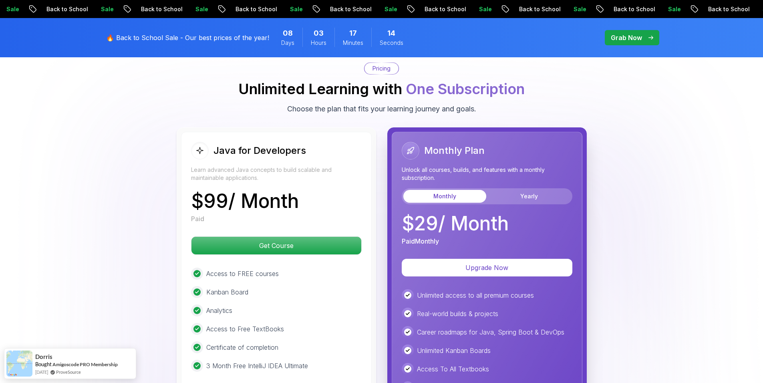
click at [258, 166] on p "Learn advanced Java concepts to build scalable and maintainable applications." at bounding box center [276, 174] width 171 height 16
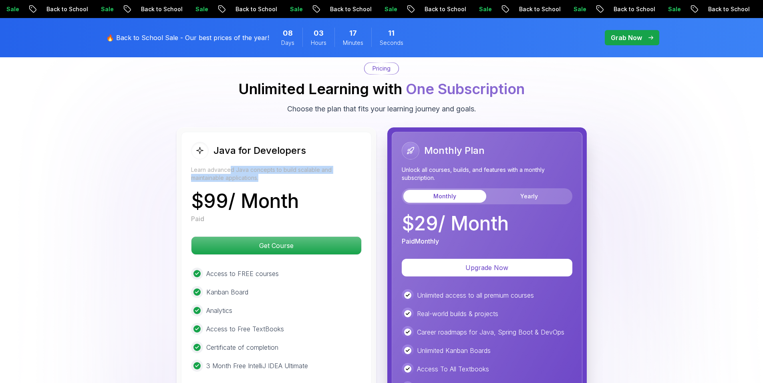
drag, startPoint x: 282, startPoint y: 169, endPoint x: 202, endPoint y: 157, distance: 81.5
click at [219, 166] on p "Learn advanced Java concepts to build scalable and maintainable applications." at bounding box center [276, 174] width 171 height 16
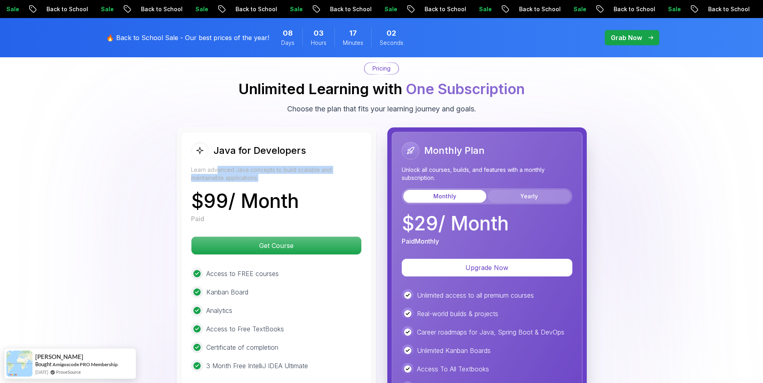
click at [526, 190] on button "Yearly" at bounding box center [529, 196] width 83 height 13
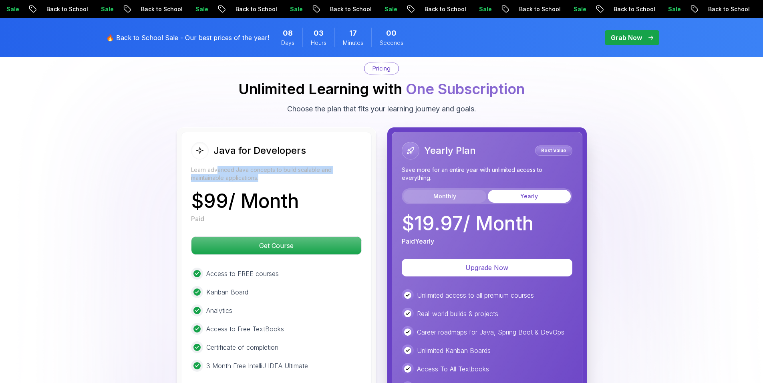
click at [449, 190] on button "Monthly" at bounding box center [444, 196] width 83 height 13
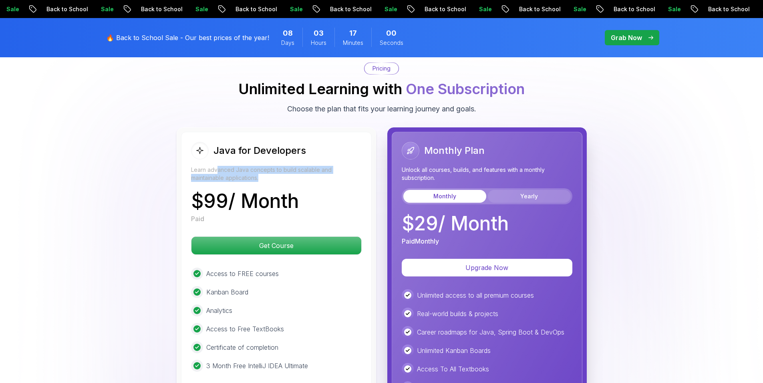
click at [521, 190] on button "Yearly" at bounding box center [529, 196] width 83 height 13
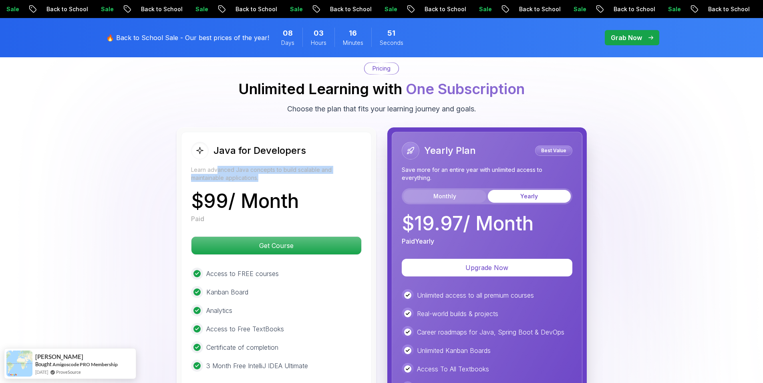
click at [459, 190] on button "Monthly" at bounding box center [444, 196] width 83 height 13
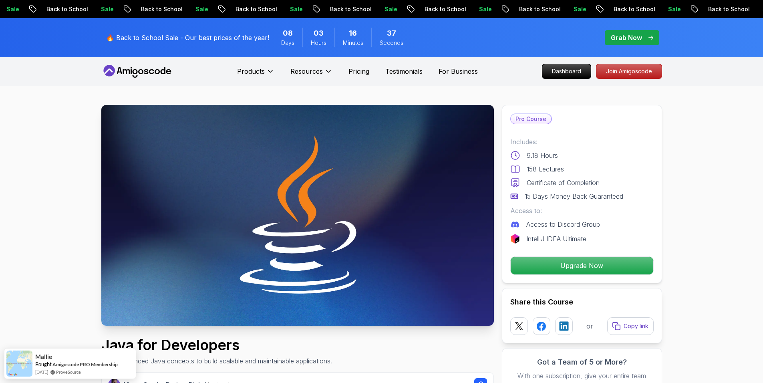
scroll to position [0, 0]
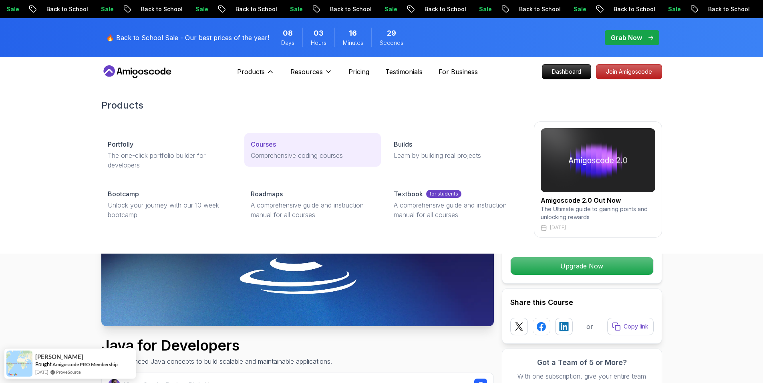
click at [271, 142] on p "Courses" at bounding box center [263, 144] width 25 height 10
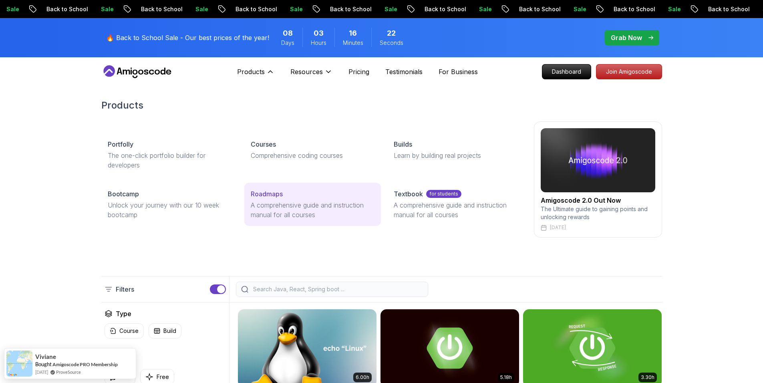
click at [267, 196] on p "Roadmaps" at bounding box center [267, 194] width 32 height 10
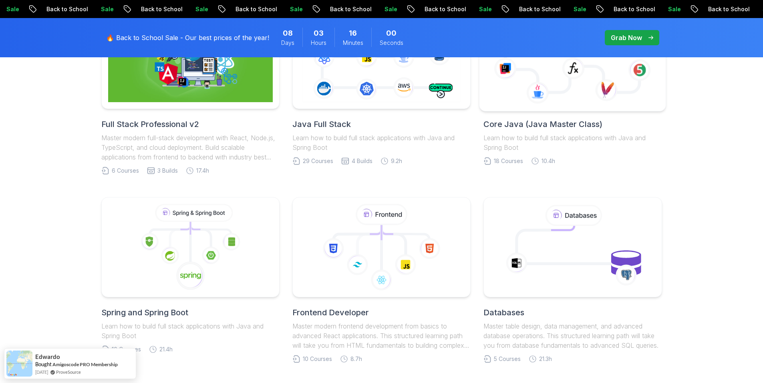
scroll to position [133, 0]
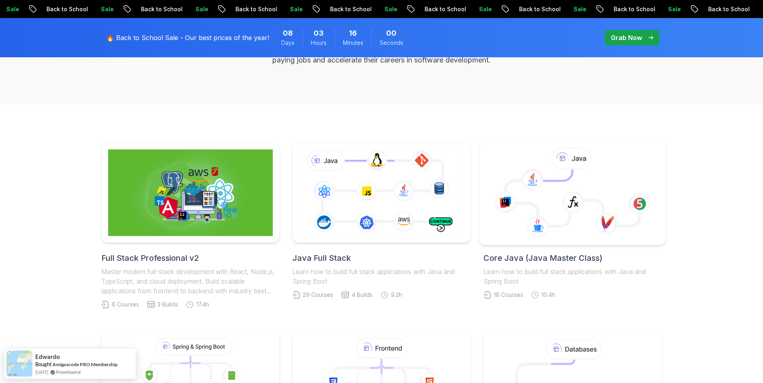
click at [527, 195] on icon at bounding box center [572, 197] width 134 height 57
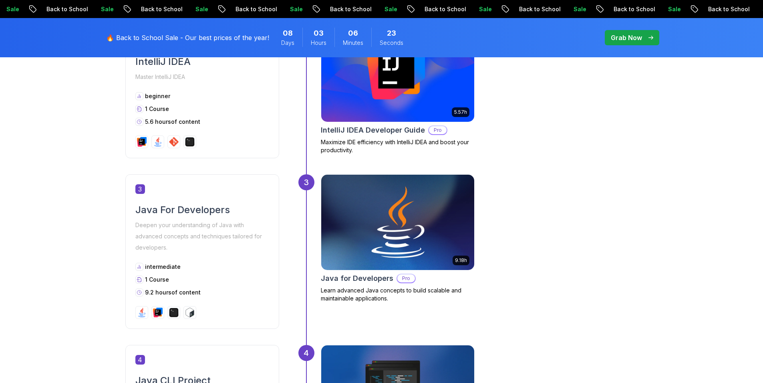
scroll to position [600, 0]
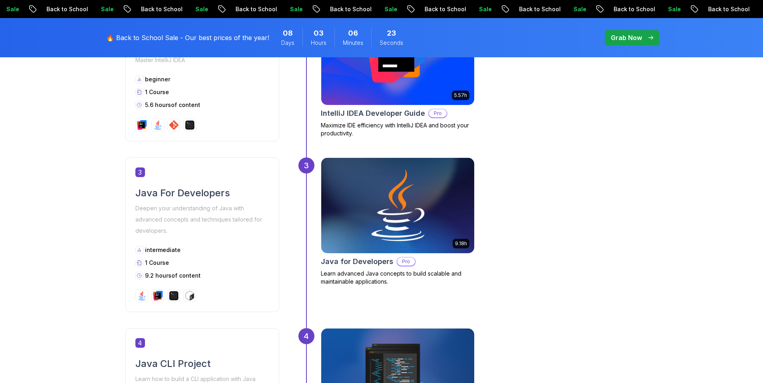
click at [371, 204] on img at bounding box center [397, 205] width 161 height 100
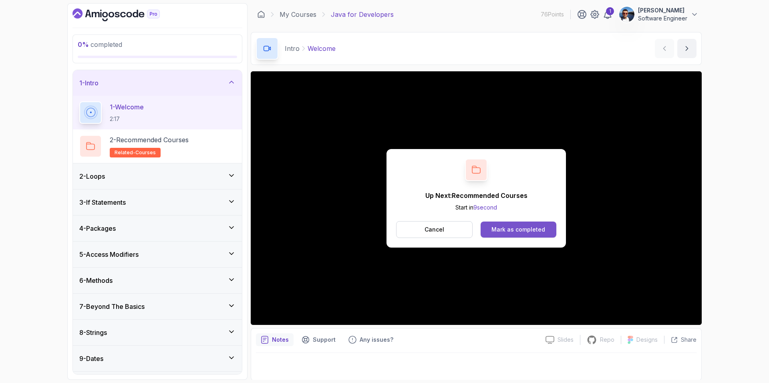
click at [504, 231] on div "Mark as completed" at bounding box center [518, 229] width 54 height 8
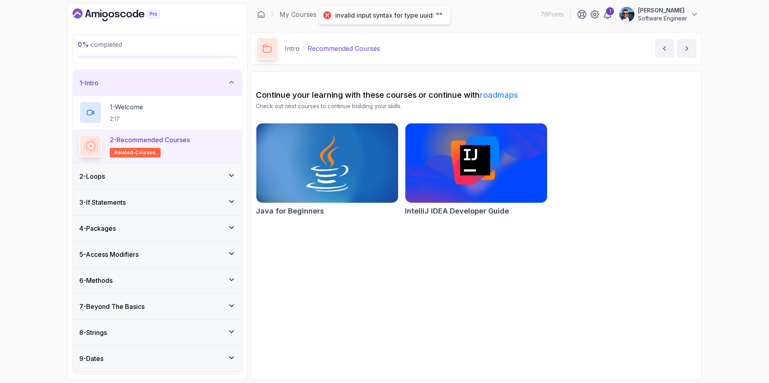
click at [176, 180] on div "2 - Loops" at bounding box center [157, 176] width 156 height 10
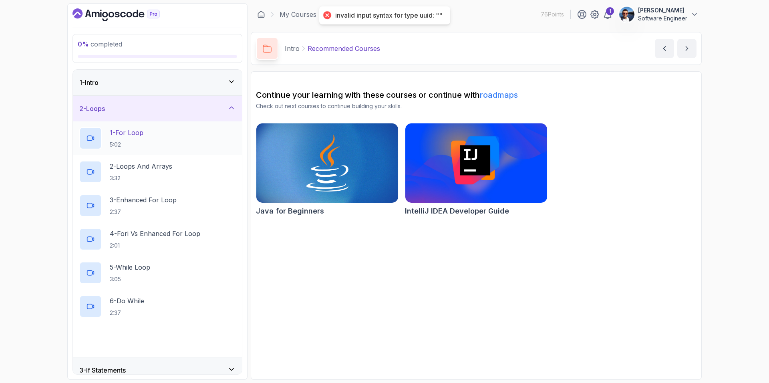
click at [166, 141] on div "1 - For Loop 5:02" at bounding box center [157, 138] width 156 height 22
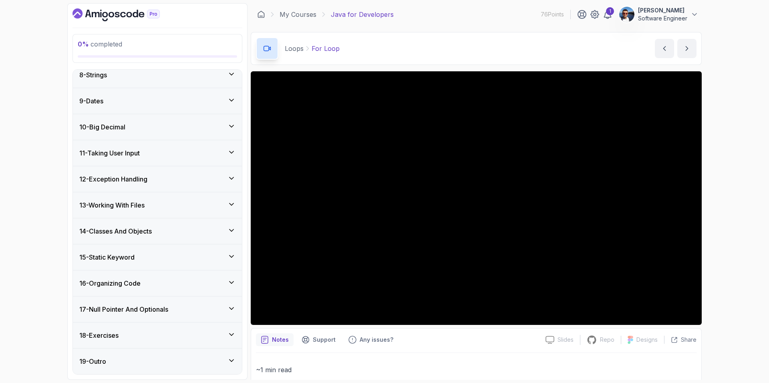
click at [231, 361] on icon at bounding box center [231, 360] width 4 height 2
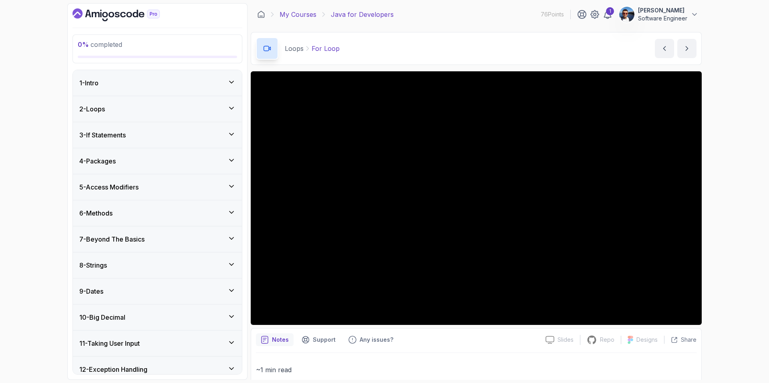
click at [304, 15] on link "My Courses" at bounding box center [297, 15] width 37 height 10
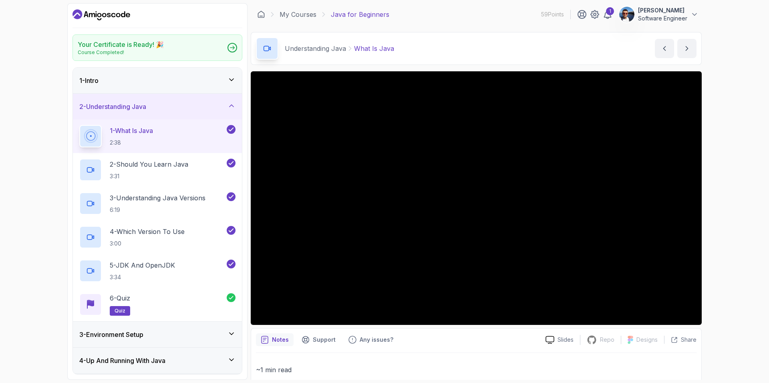
click at [716, 199] on div "Your Certificate is Ready! 🎉 Course Completed! 1 - Intro 2 - Understanding Java…" at bounding box center [384, 191] width 769 height 383
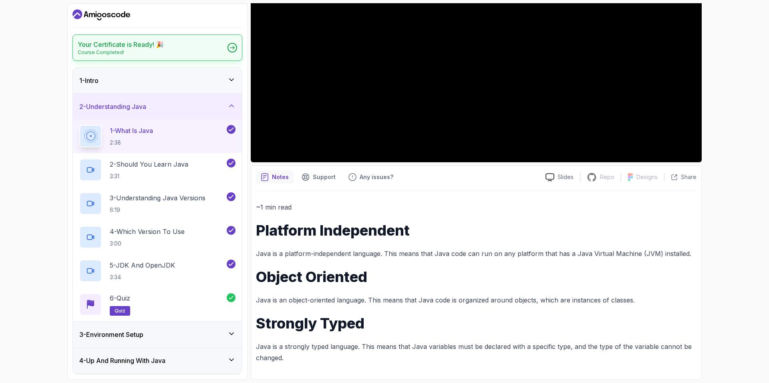
click at [149, 47] on h2 "Your Certificate is Ready! 🎉" at bounding box center [121, 45] width 86 height 10
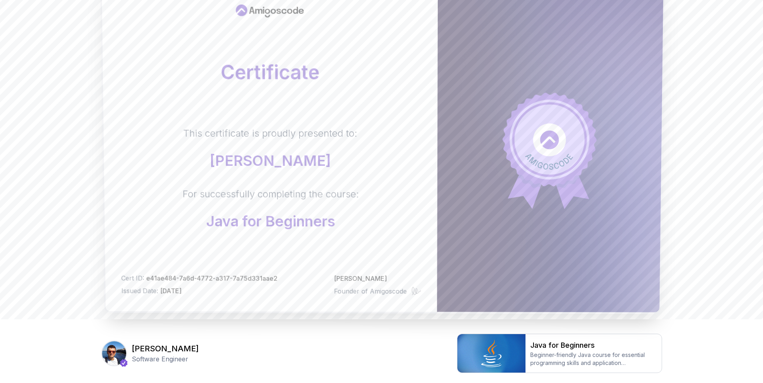
scroll to position [67, 0]
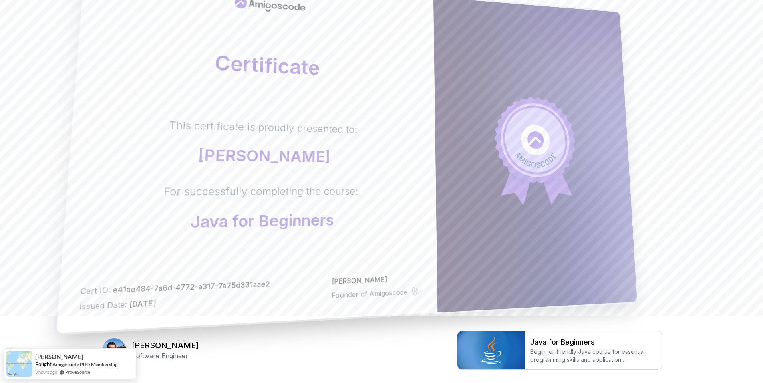
click at [500, 124] on body "Certificate This certificate is proudly presented to: [PERSON_NAME] For success…" at bounding box center [381, 186] width 763 height 507
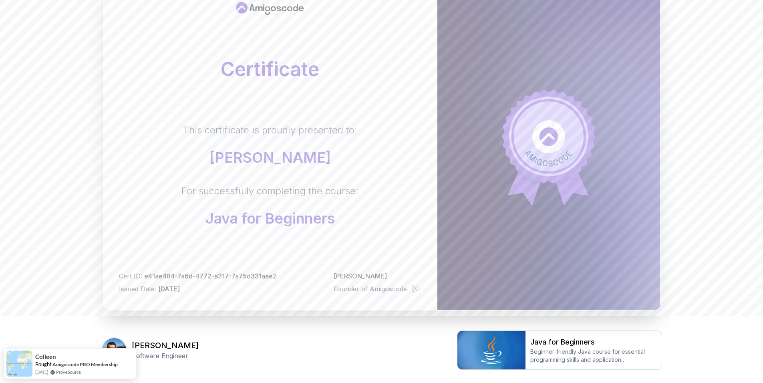
scroll to position [0, 0]
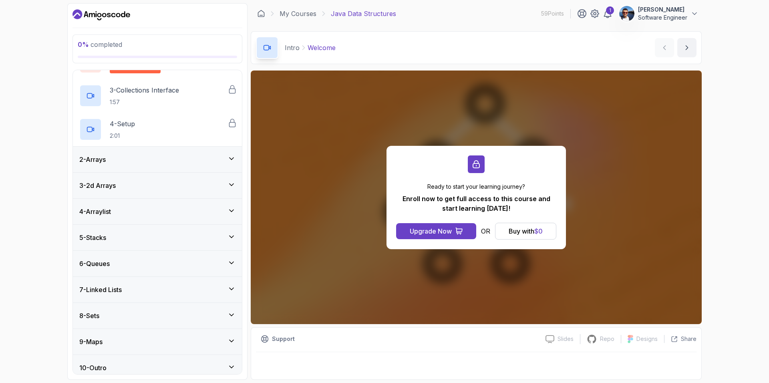
scroll to position [90, 0]
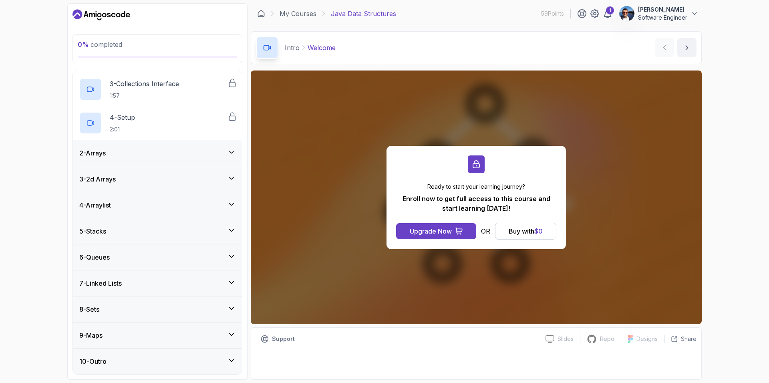
click at [167, 229] on div "5 - Stacks" at bounding box center [157, 231] width 156 height 10
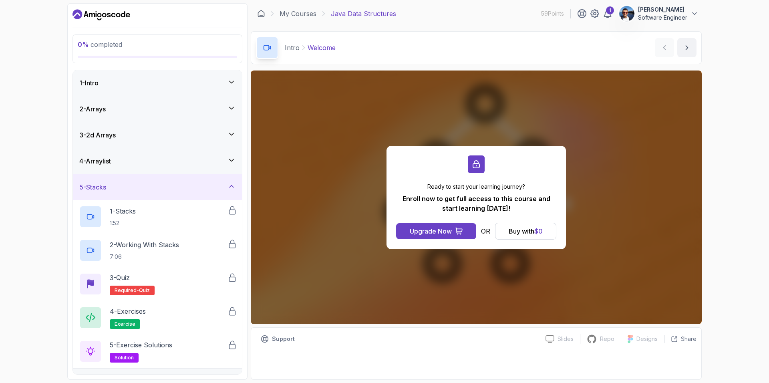
click at [187, 150] on div "4 - Arraylist" at bounding box center [157, 161] width 169 height 26
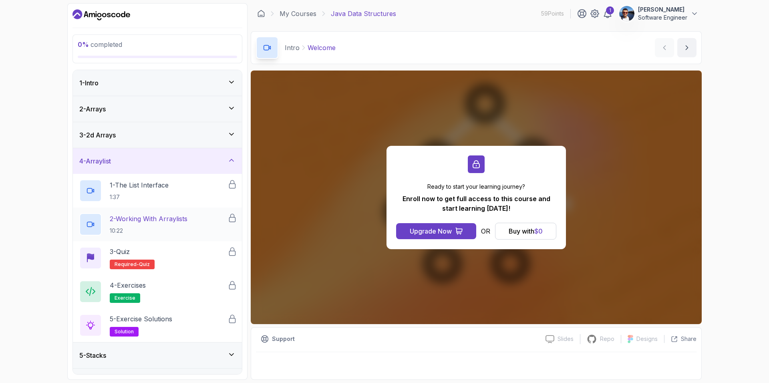
scroll to position [124, 0]
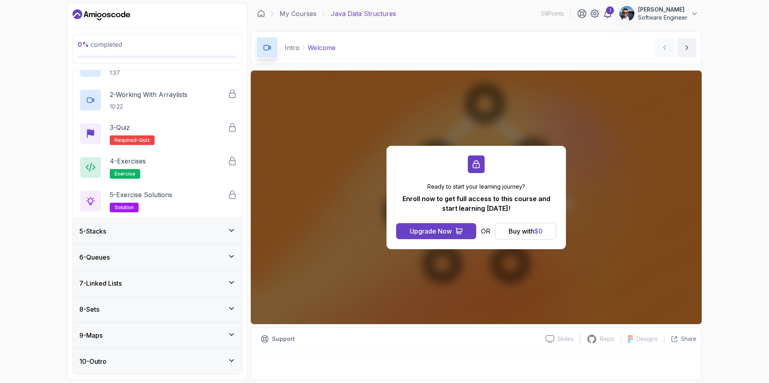
click at [210, 294] on div "7 - Linked Lists" at bounding box center [157, 283] width 169 height 26
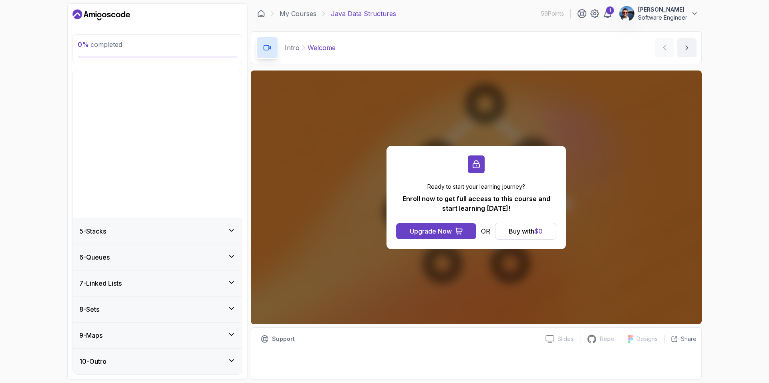
scroll to position [0, 0]
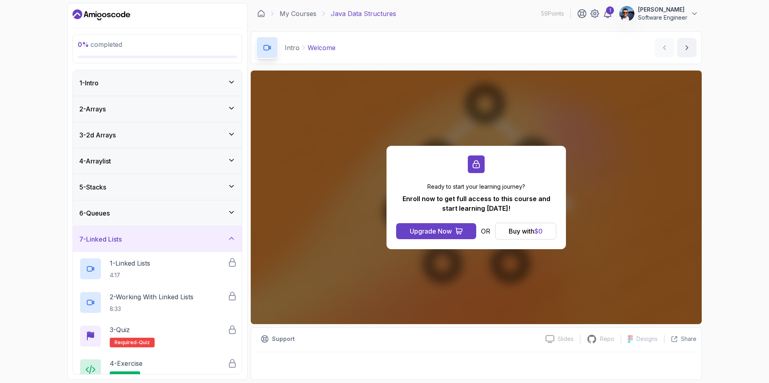
click at [190, 219] on div "6 - Queues" at bounding box center [157, 213] width 169 height 26
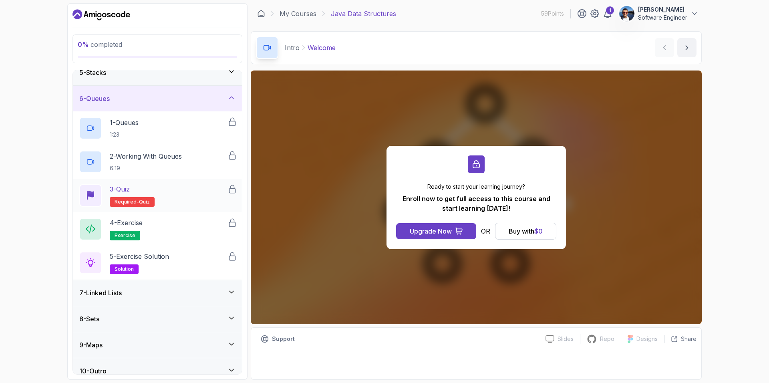
scroll to position [124, 0]
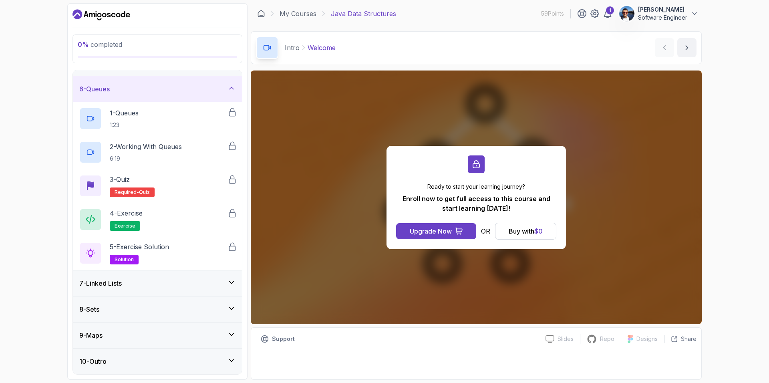
click at [183, 314] on div "8 - Sets" at bounding box center [157, 309] width 169 height 26
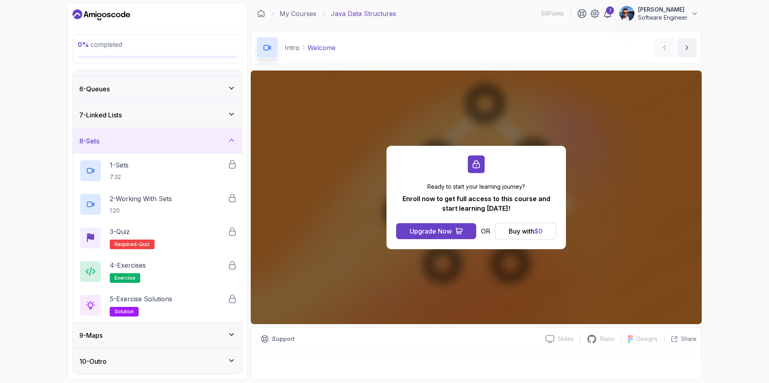
click at [169, 333] on div "9 - Maps" at bounding box center [157, 335] width 156 height 10
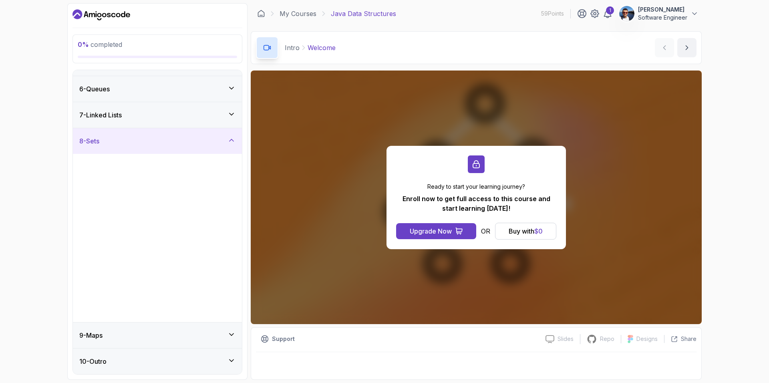
scroll to position [0, 0]
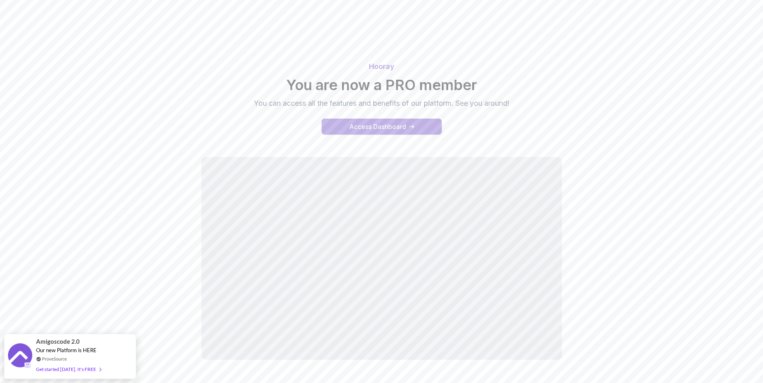
click at [384, 122] on div "Access Dashboard" at bounding box center [377, 127] width 57 height 10
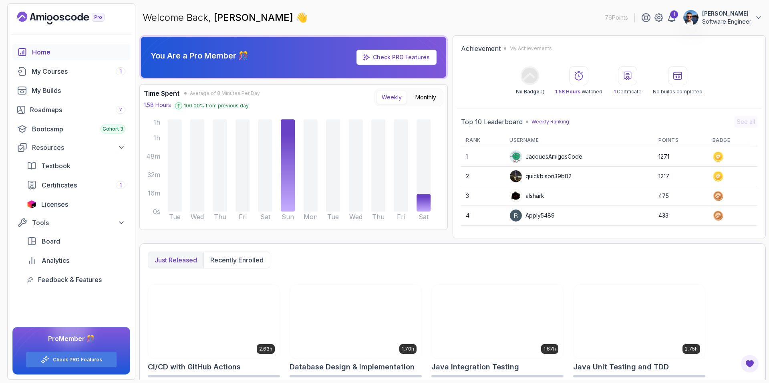
scroll to position [113, 0]
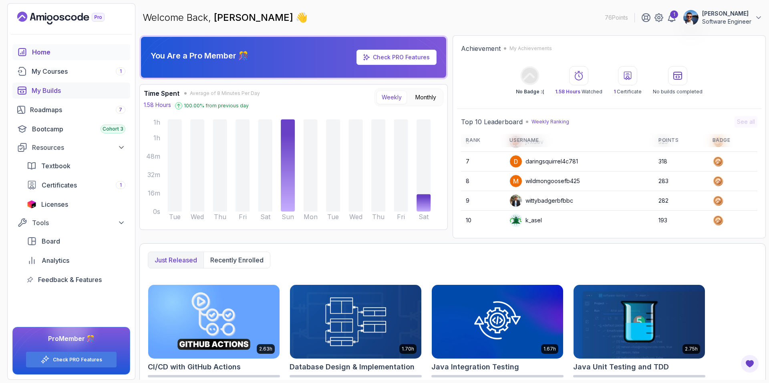
click at [53, 93] on div "My Builds" at bounding box center [79, 91] width 94 height 10
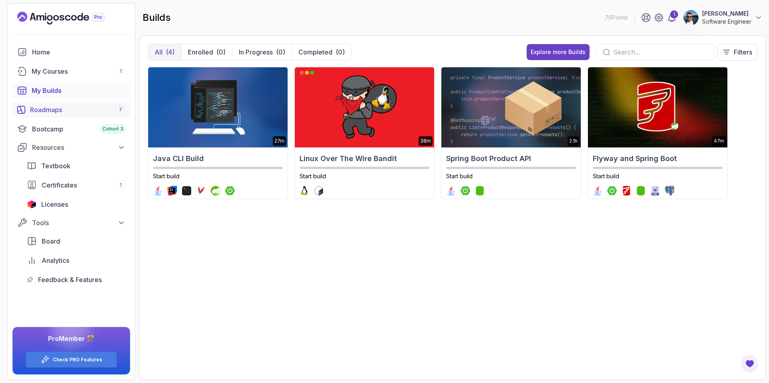
click at [54, 108] on div "Roadmaps 7" at bounding box center [77, 110] width 95 height 10
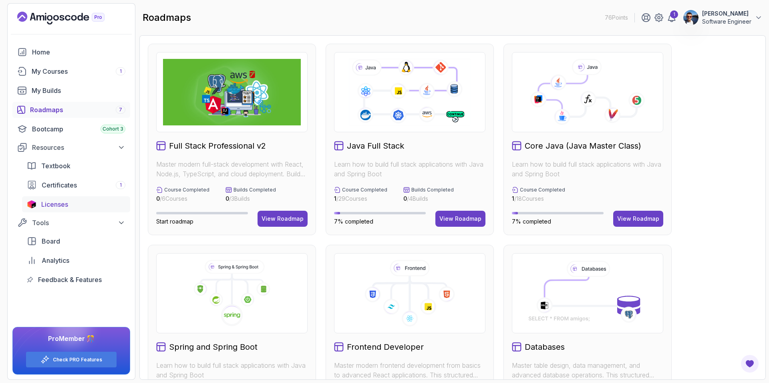
click at [60, 202] on span "Licenses" at bounding box center [54, 204] width 27 height 10
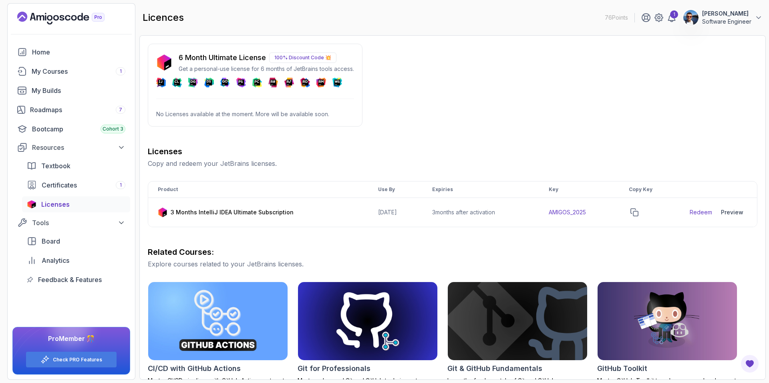
click at [221, 100] on div "6 Month Ultimate License 100% Discount Code 💥 Get a personal-use license for 6 …" at bounding box center [255, 85] width 215 height 83
click at [227, 64] on div "6 Month Ultimate License 100% Discount Code 💥 Get a personal-use license for 6 …" at bounding box center [266, 62] width 175 height 21
click at [231, 57] on p "6 Month Ultimate License" at bounding box center [222, 57] width 87 height 11
click at [281, 57] on p "100% Discount Code 💥" at bounding box center [302, 57] width 67 height 10
drag, startPoint x: 219, startPoint y: 83, endPoint x: 251, endPoint y: 76, distance: 33.2
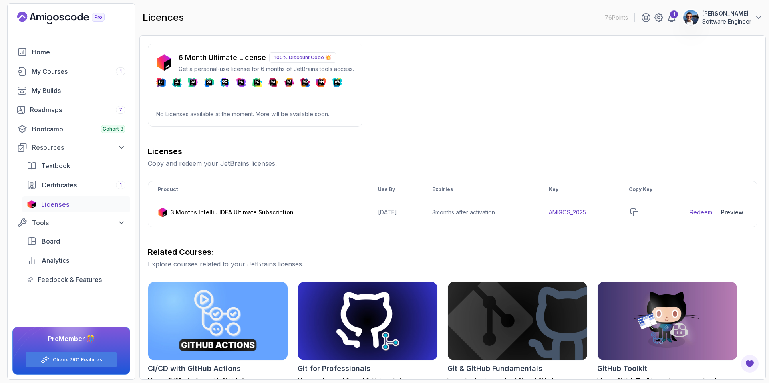
click at [246, 77] on div "6 Month Ultimate License 100% Discount Code 💥 Get a personal-use license for 6 …" at bounding box center [255, 69] width 198 height 35
click at [323, 58] on p "100% Discount Code 💥" at bounding box center [302, 57] width 67 height 10
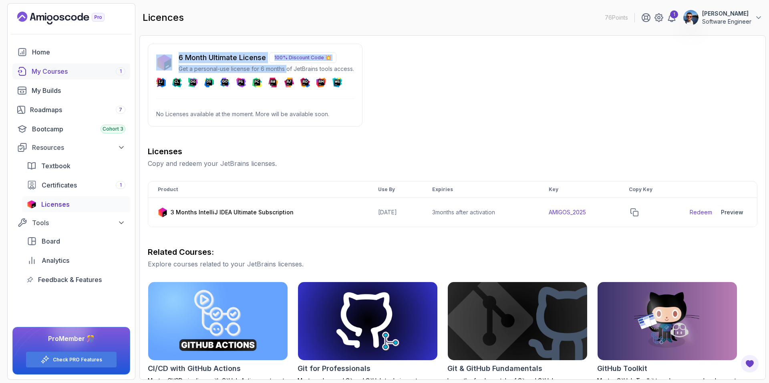
drag, startPoint x: 286, startPoint y: 68, endPoint x: 125, endPoint y: 68, distance: 160.9
click at [128, 68] on section "76 Points 1 Nikolai Bildeiko Software Engineer Home My Courses 1 My Builds Road…" at bounding box center [384, 191] width 769 height 383
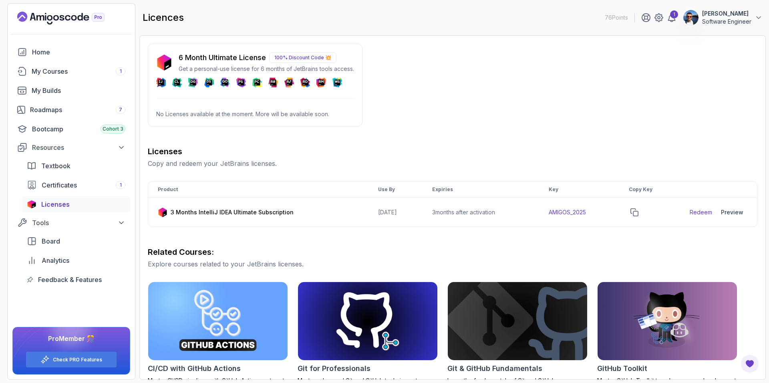
click at [239, 108] on div "6 Month Ultimate License 100% Discount Code 💥 Get a personal-use license for 6 …" at bounding box center [255, 85] width 215 height 83
drag, startPoint x: 236, startPoint y: 116, endPoint x: 330, endPoint y: 116, distance: 93.7
click at [306, 116] on p "No Licenses available at the moment. More will be available soon." at bounding box center [255, 114] width 198 height 8
click at [309, 121] on div "6 Month Ultimate License 100% Discount Code 💥 Get a personal-use license for 6 …" at bounding box center [255, 85] width 215 height 83
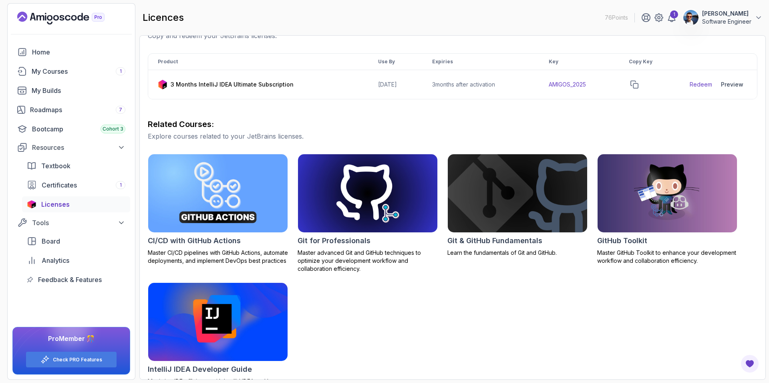
scroll to position [150, 0]
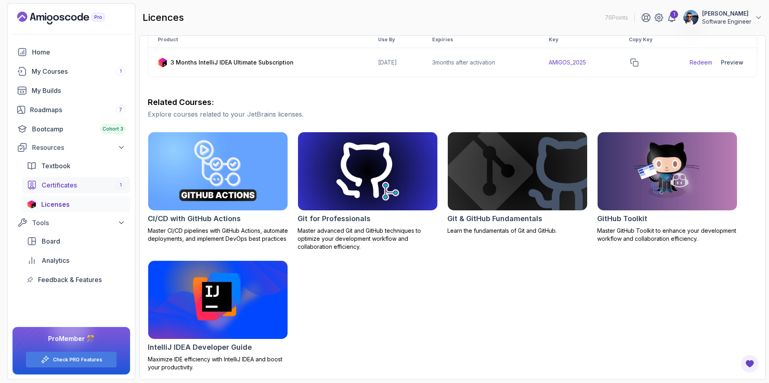
click at [66, 184] on span "Certificates" at bounding box center [59, 185] width 35 height 10
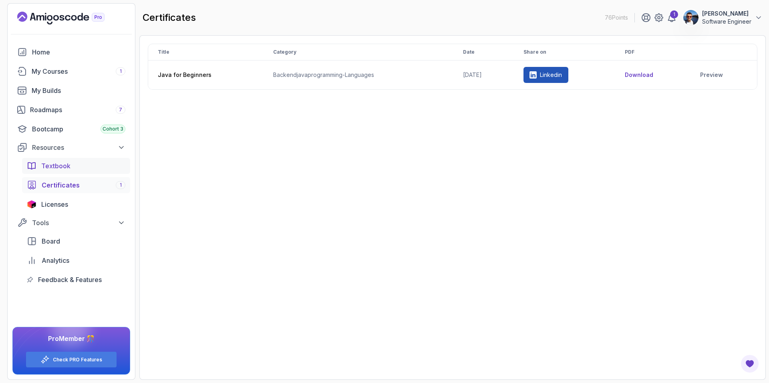
click at [63, 173] on link "Textbook" at bounding box center [76, 166] width 108 height 16
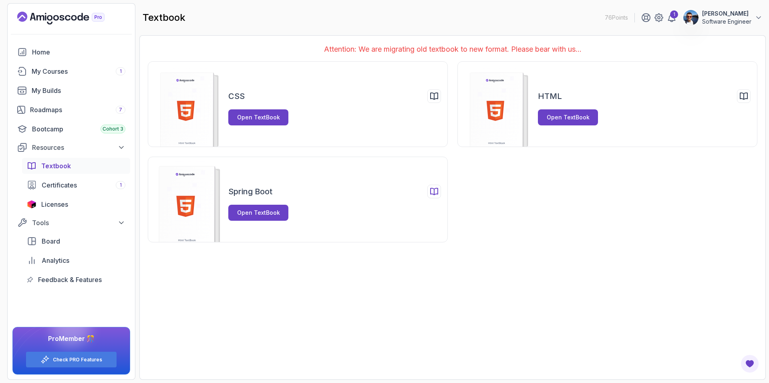
click at [241, 190] on h2 "Spring Boot" at bounding box center [250, 191] width 44 height 11
click at [257, 213] on div "Open TextBook" at bounding box center [258, 213] width 43 height 8
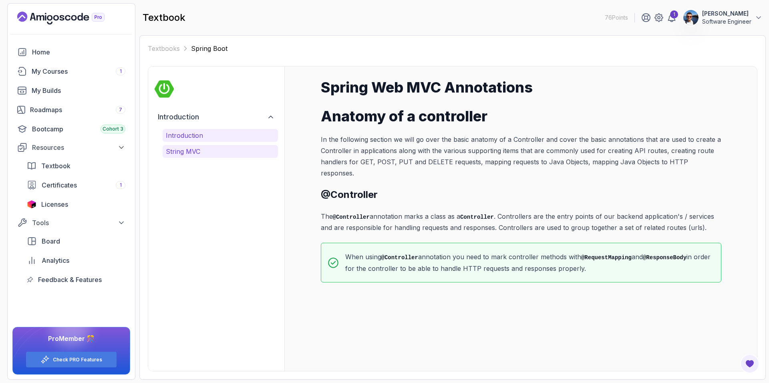
click at [186, 148] on p "String MVC" at bounding box center [220, 152] width 109 height 10
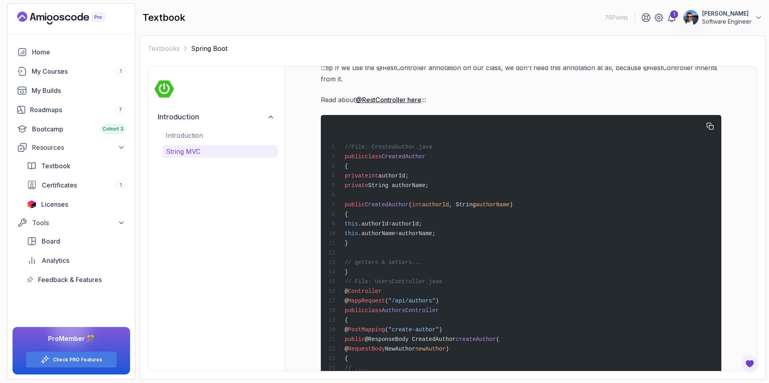
scroll to position [3250, 0]
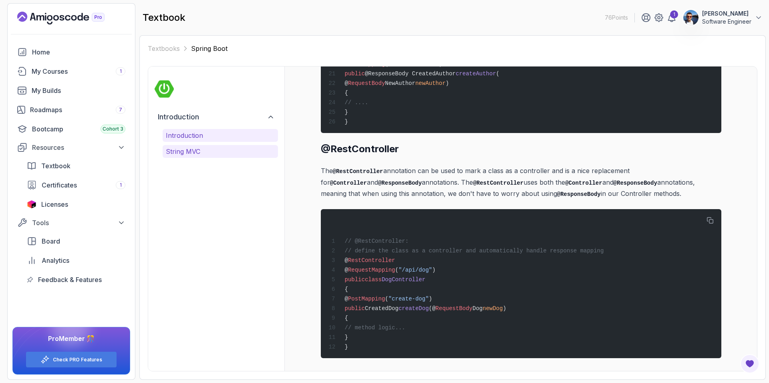
click at [189, 136] on p "Introduction" at bounding box center [220, 135] width 109 height 10
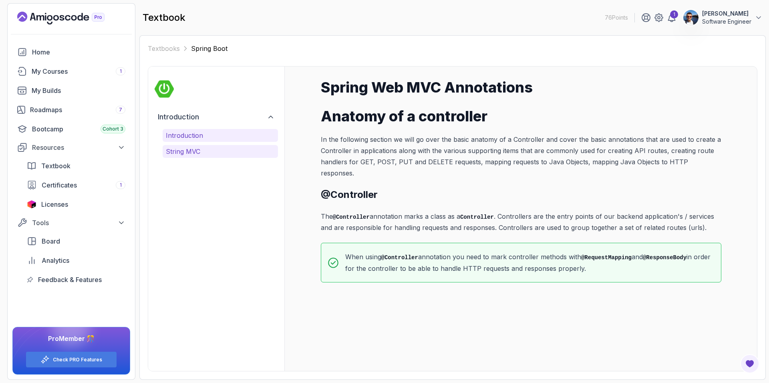
click at [193, 149] on p "String MVC" at bounding box center [220, 152] width 109 height 10
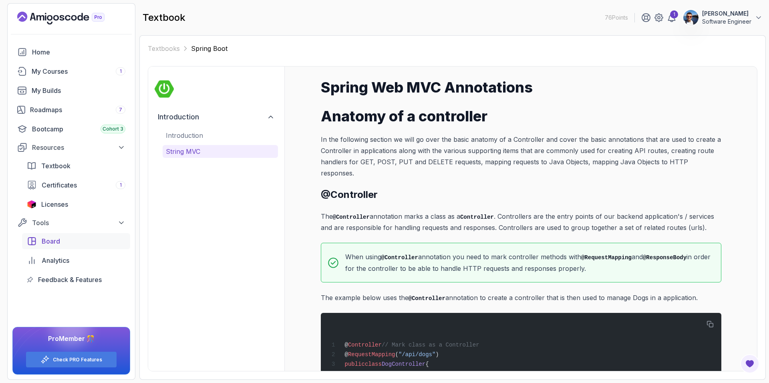
click at [61, 237] on div "Board" at bounding box center [84, 241] width 84 height 10
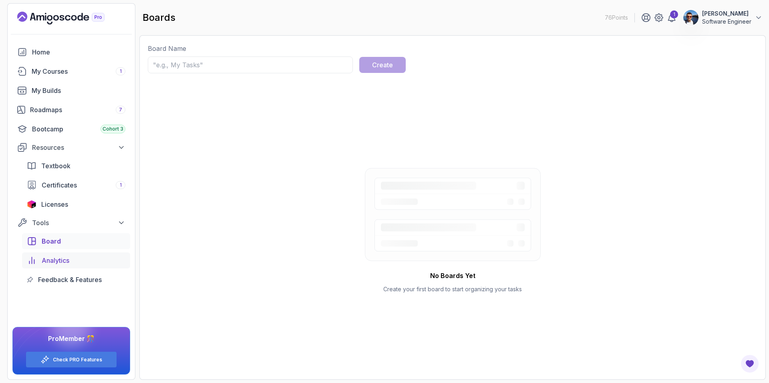
click at [58, 263] on span "Analytics" at bounding box center [56, 260] width 28 height 10
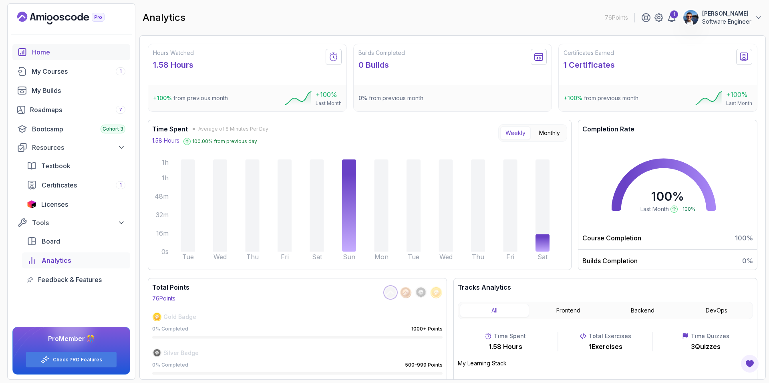
click at [50, 46] on link "Home" at bounding box center [71, 52] width 118 height 16
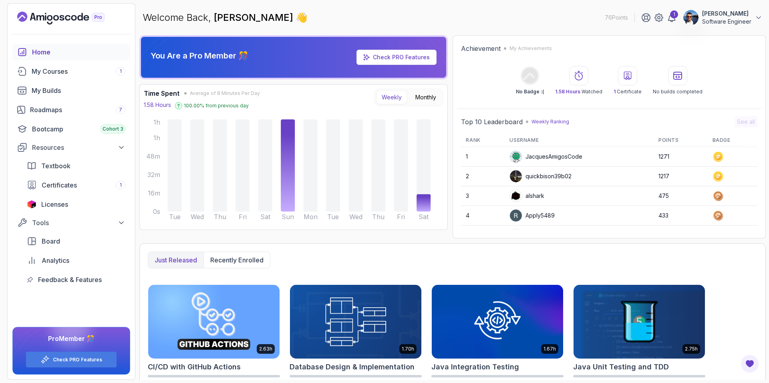
click at [547, 153] on div "JacquesAmigosCode" at bounding box center [545, 156] width 73 height 13
click at [539, 180] on div "quickbison39b02" at bounding box center [540, 176] width 62 height 13
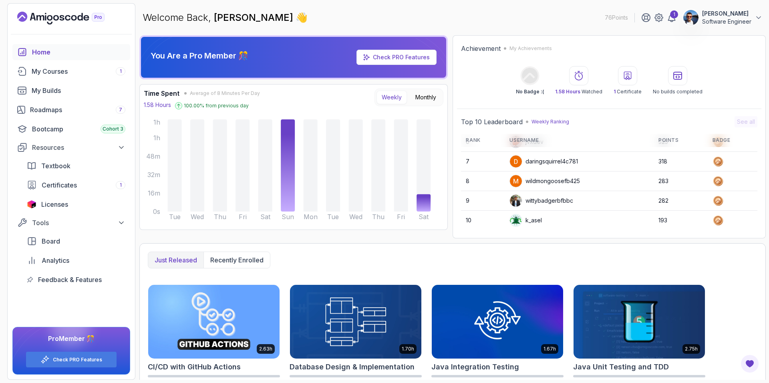
click at [538, 182] on div "wildmongoosefb425" at bounding box center [544, 181] width 70 height 13
click at [539, 121] on p "Weekly Ranking" at bounding box center [550, 121] width 38 height 6
drag, startPoint x: 480, startPoint y: 121, endPoint x: 568, endPoint y: 121, distance: 88.1
click at [532, 121] on div "Top 10 Leaderboard Weekly Ranking" at bounding box center [515, 122] width 108 height 10
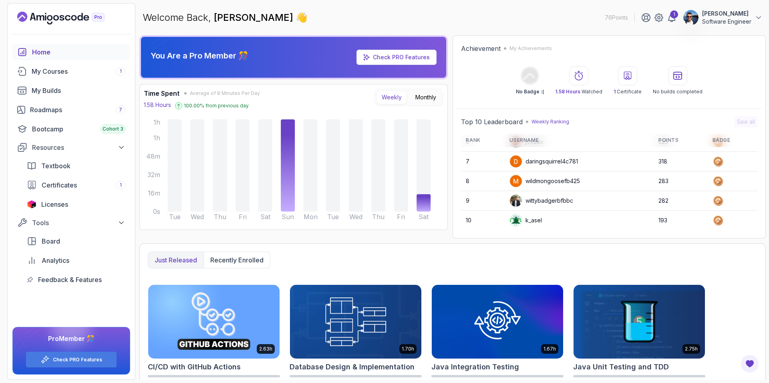
click at [550, 121] on p "Weekly Ranking" at bounding box center [550, 121] width 38 height 6
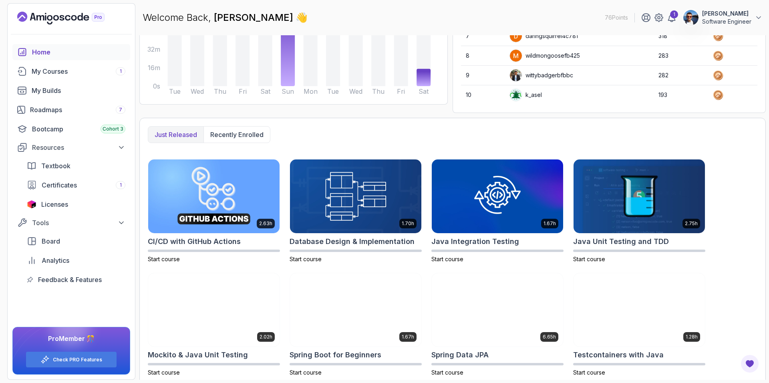
scroll to position [130, 0]
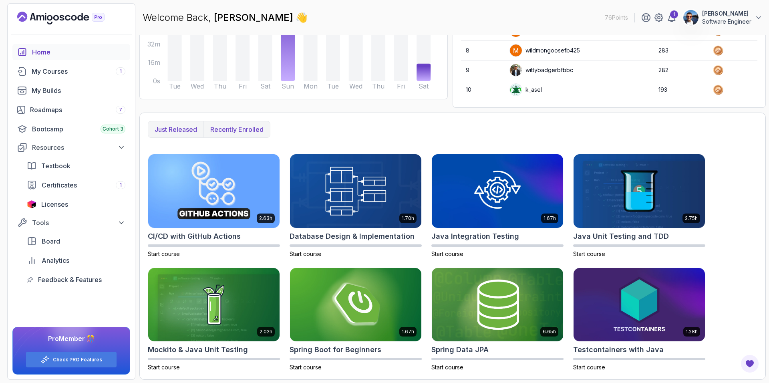
click at [246, 129] on p "Recently enrolled" at bounding box center [236, 129] width 53 height 10
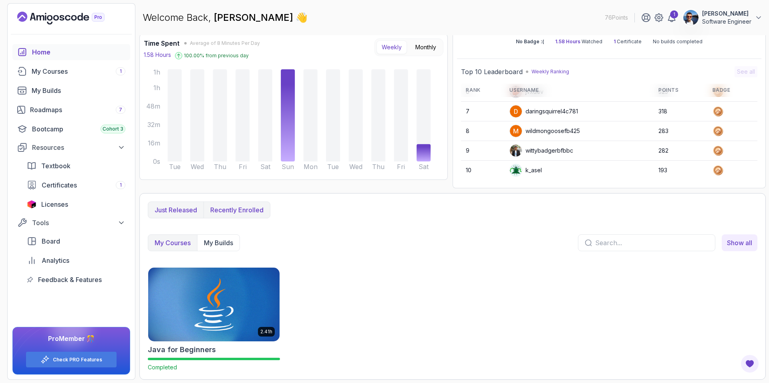
click at [185, 212] on p "Just released" at bounding box center [176, 210] width 42 height 10
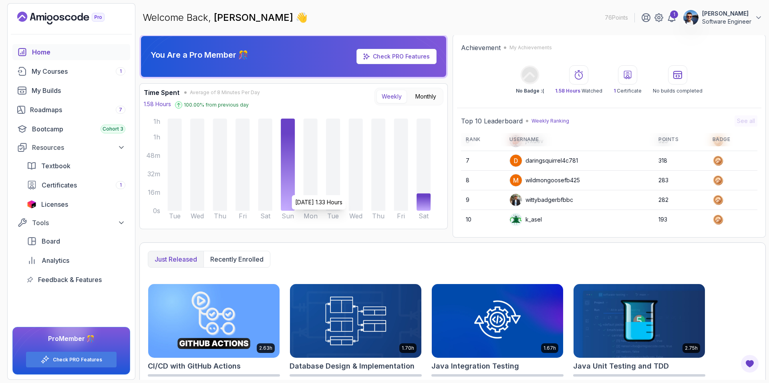
scroll to position [0, 0]
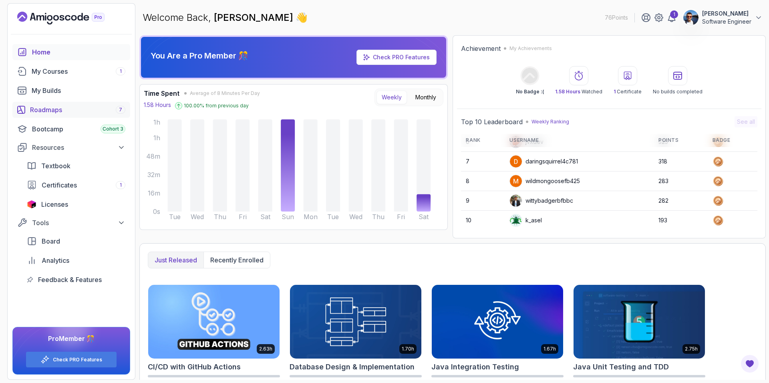
click at [54, 108] on div "Roadmaps 7" at bounding box center [77, 110] width 95 height 10
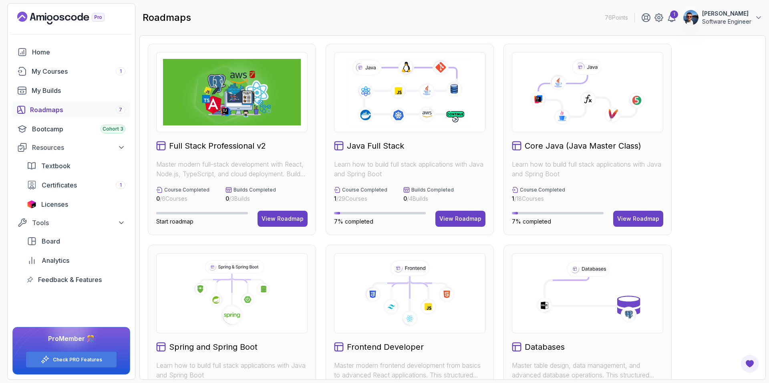
click at [371, 148] on h2 "Java Full Stack" at bounding box center [375, 145] width 57 height 11
click at [448, 219] on div "View Roadmap" at bounding box center [460, 219] width 42 height 8
click at [557, 110] on icon at bounding box center [562, 117] width 16 height 16
click at [628, 217] on div "View Roadmap" at bounding box center [638, 219] width 42 height 8
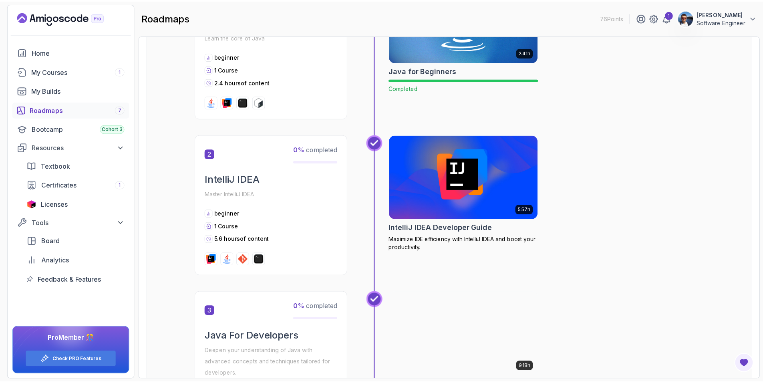
scroll to position [200, 0]
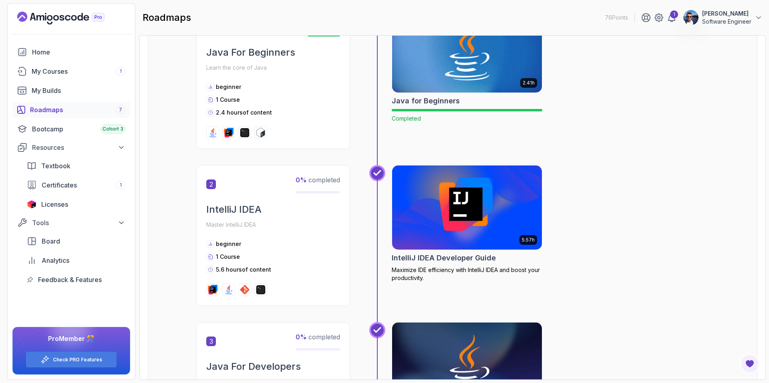
click at [443, 195] on img at bounding box center [466, 207] width 157 height 88
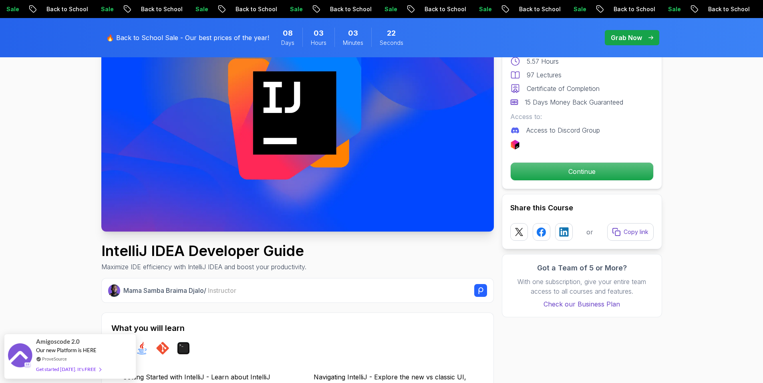
scroll to position [200, 0]
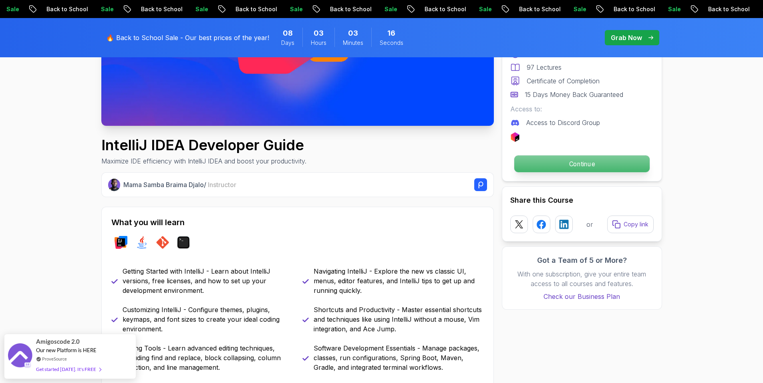
click at [549, 163] on p "Continue" at bounding box center [581, 163] width 135 height 17
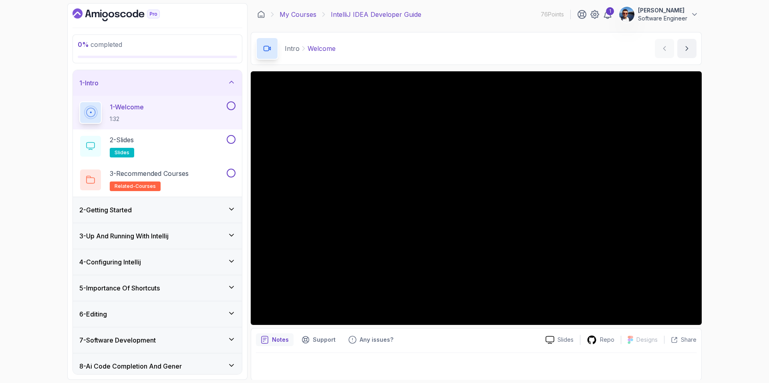
click at [301, 16] on link "My Courses" at bounding box center [297, 15] width 37 height 10
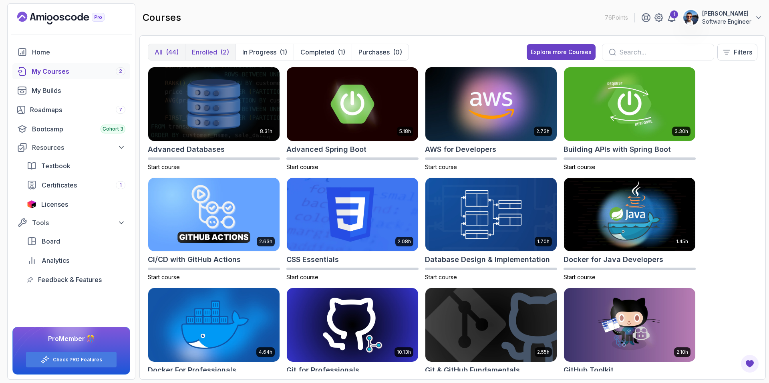
click at [216, 54] on p "Enrolled" at bounding box center [204, 52] width 25 height 10
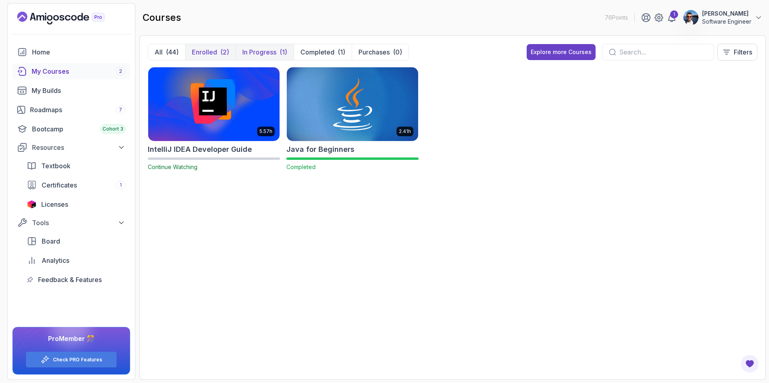
click at [254, 53] on p "In Progress" at bounding box center [259, 52] width 34 height 10
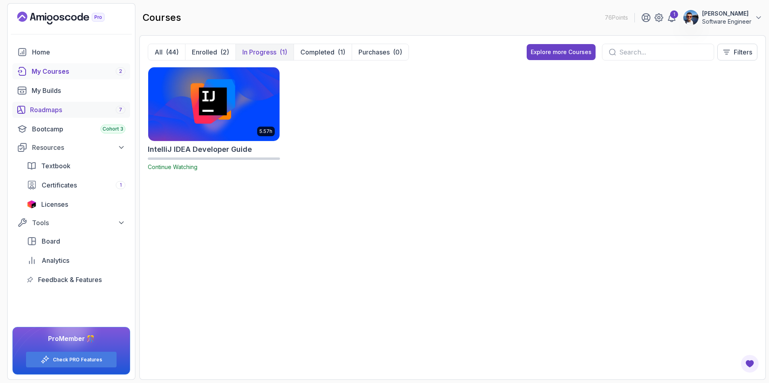
click at [52, 112] on div "Roadmaps 7" at bounding box center [77, 110] width 95 height 10
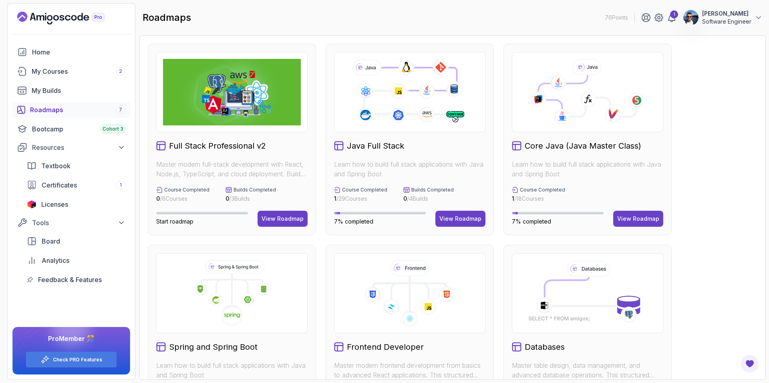
click at [579, 144] on h2 "Core Java (Java Master Class)" at bounding box center [582, 145] width 116 height 11
click at [626, 218] on div "View Roadmap" at bounding box center [638, 219] width 42 height 8
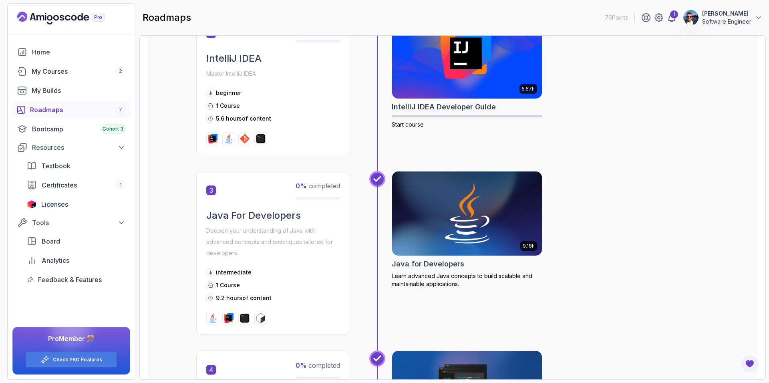
scroll to position [333, 0]
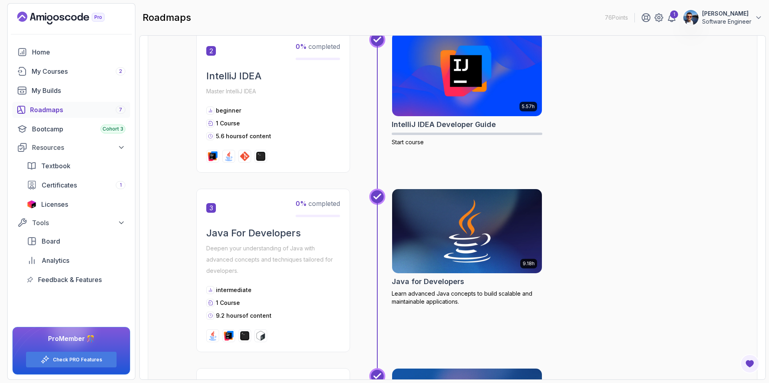
click at [464, 207] on img at bounding box center [466, 231] width 157 height 88
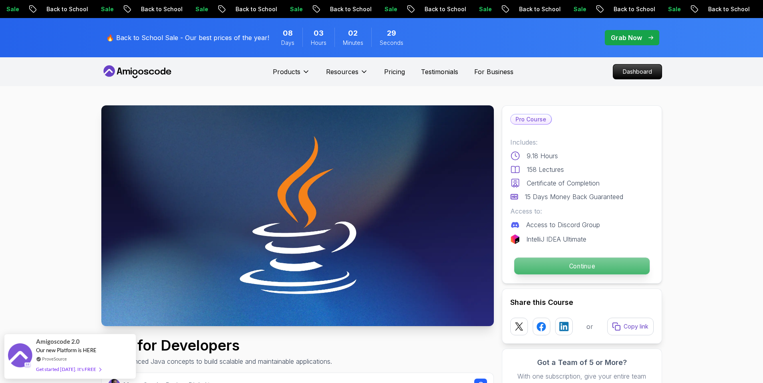
click at [573, 267] on p "Continue" at bounding box center [581, 265] width 135 height 17
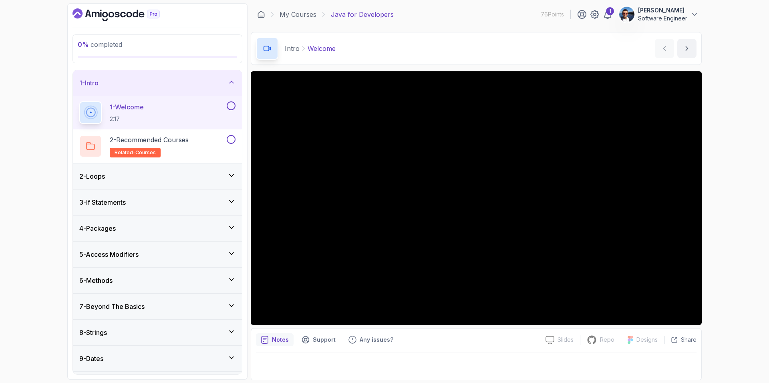
click at [233, 105] on button at bounding box center [231, 105] width 9 height 9
click at [230, 136] on button at bounding box center [231, 139] width 9 height 9
click at [229, 171] on div "2 - Loops" at bounding box center [157, 176] width 156 height 10
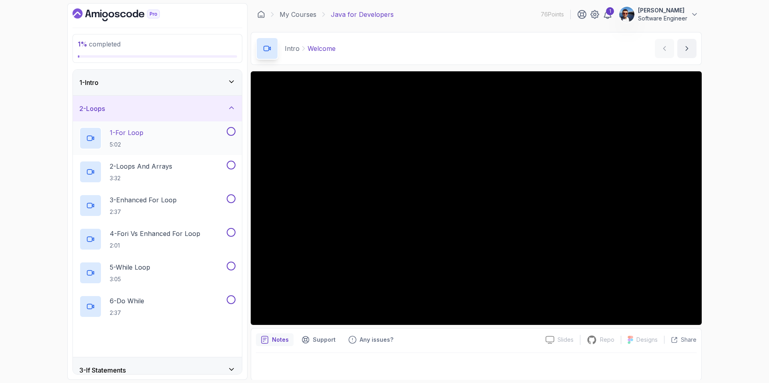
click at [143, 138] on h2 "1 - For Loop 5:02" at bounding box center [127, 138] width 34 height 21
